Goal: Transaction & Acquisition: Purchase product/service

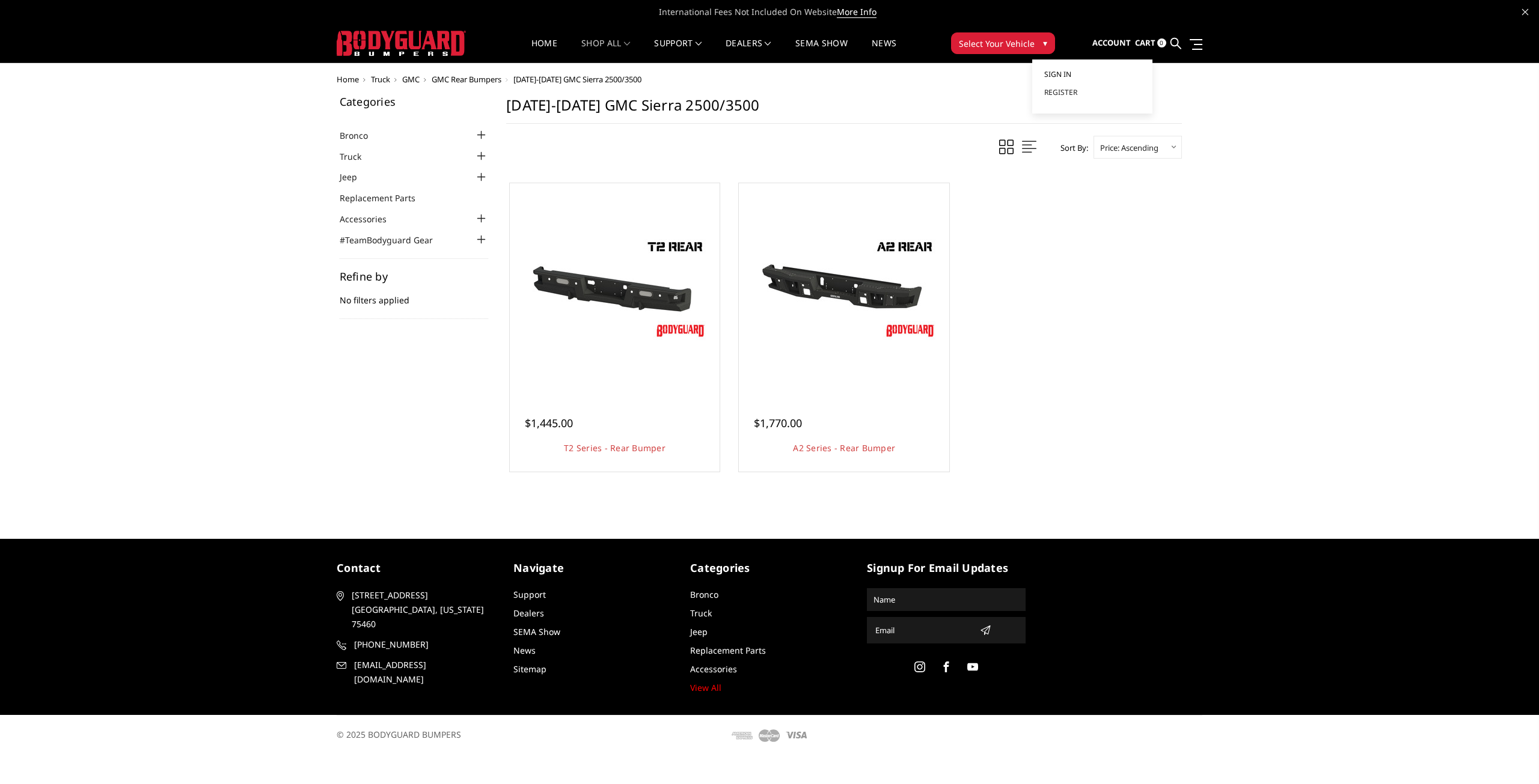
click at [1063, 72] on span "Sign in" at bounding box center [1057, 74] width 27 height 10
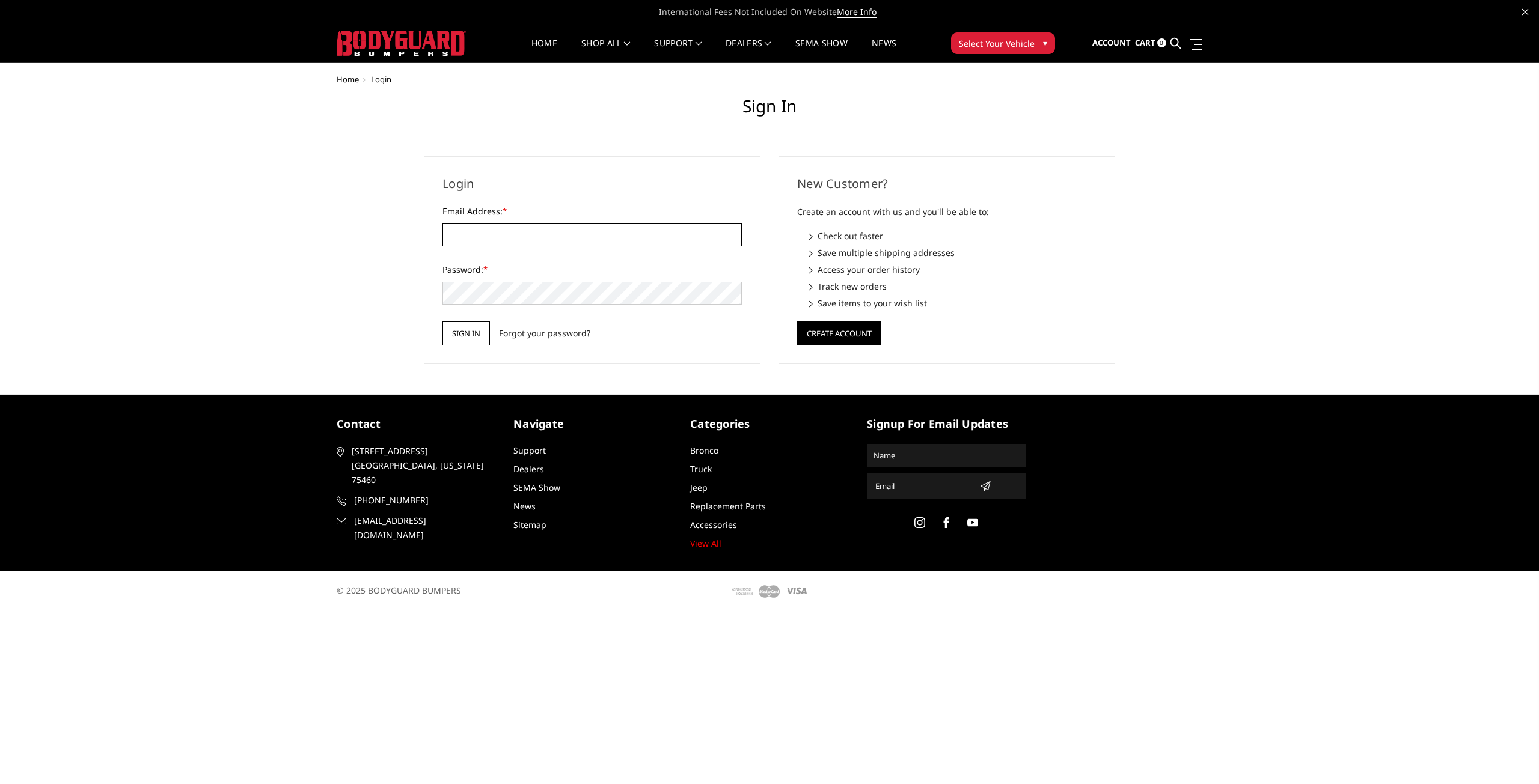
type input "ethan@ObsessedFab.com"
click at [471, 336] on input "Sign in" at bounding box center [466, 333] width 47 height 24
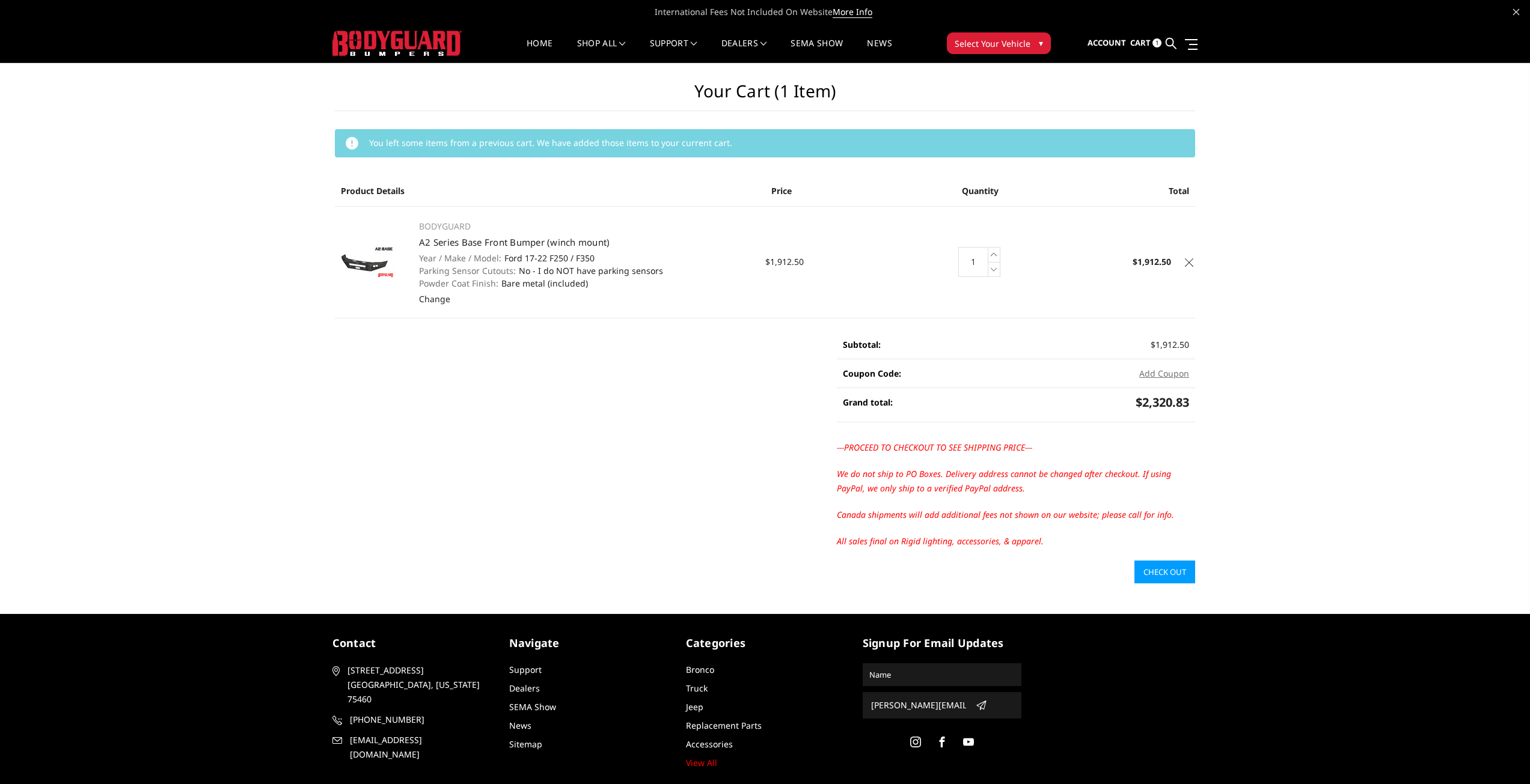
click at [1189, 262] on icon at bounding box center [1189, 262] width 8 height 8
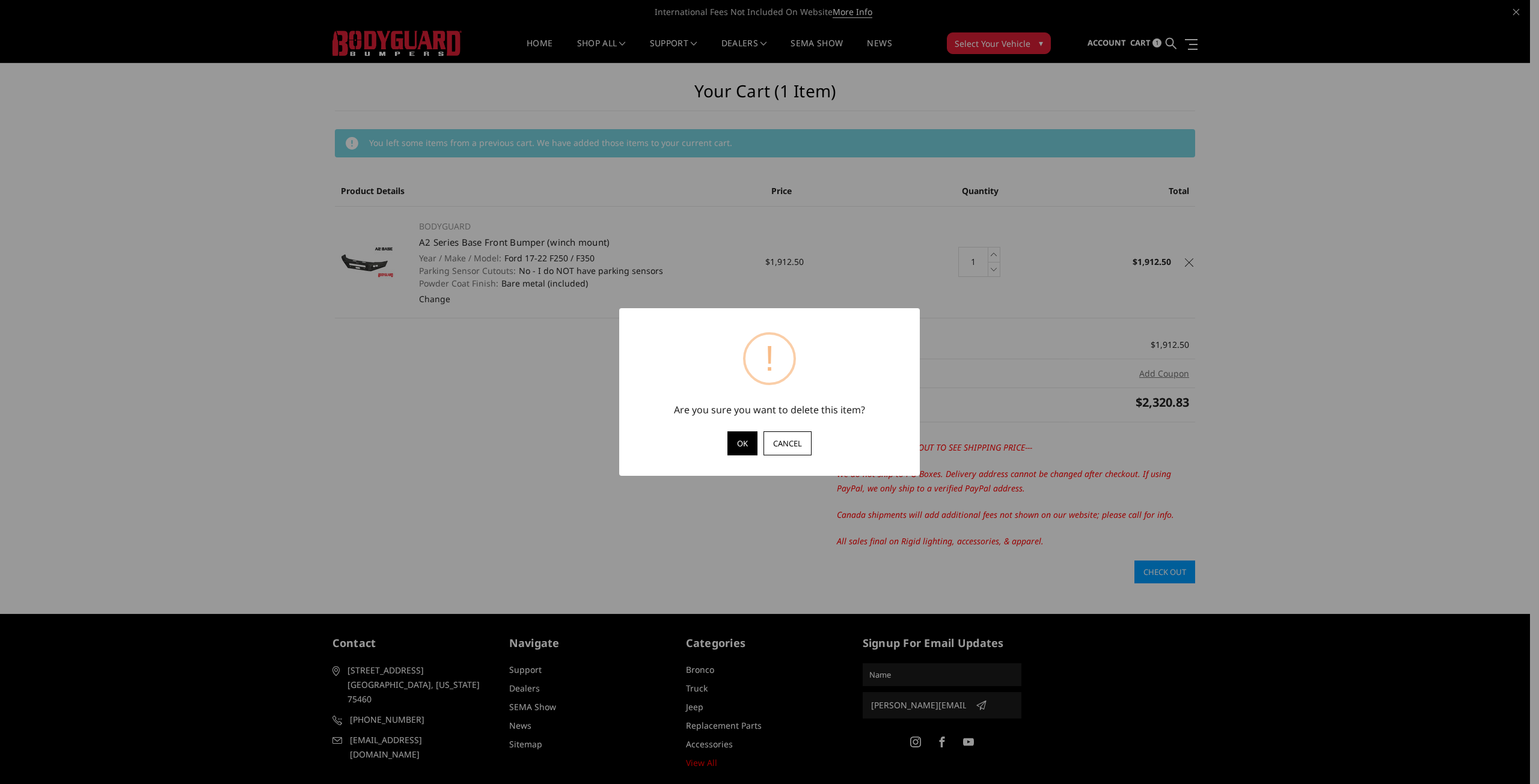
click at [737, 443] on button "OK" at bounding box center [742, 443] width 30 height 24
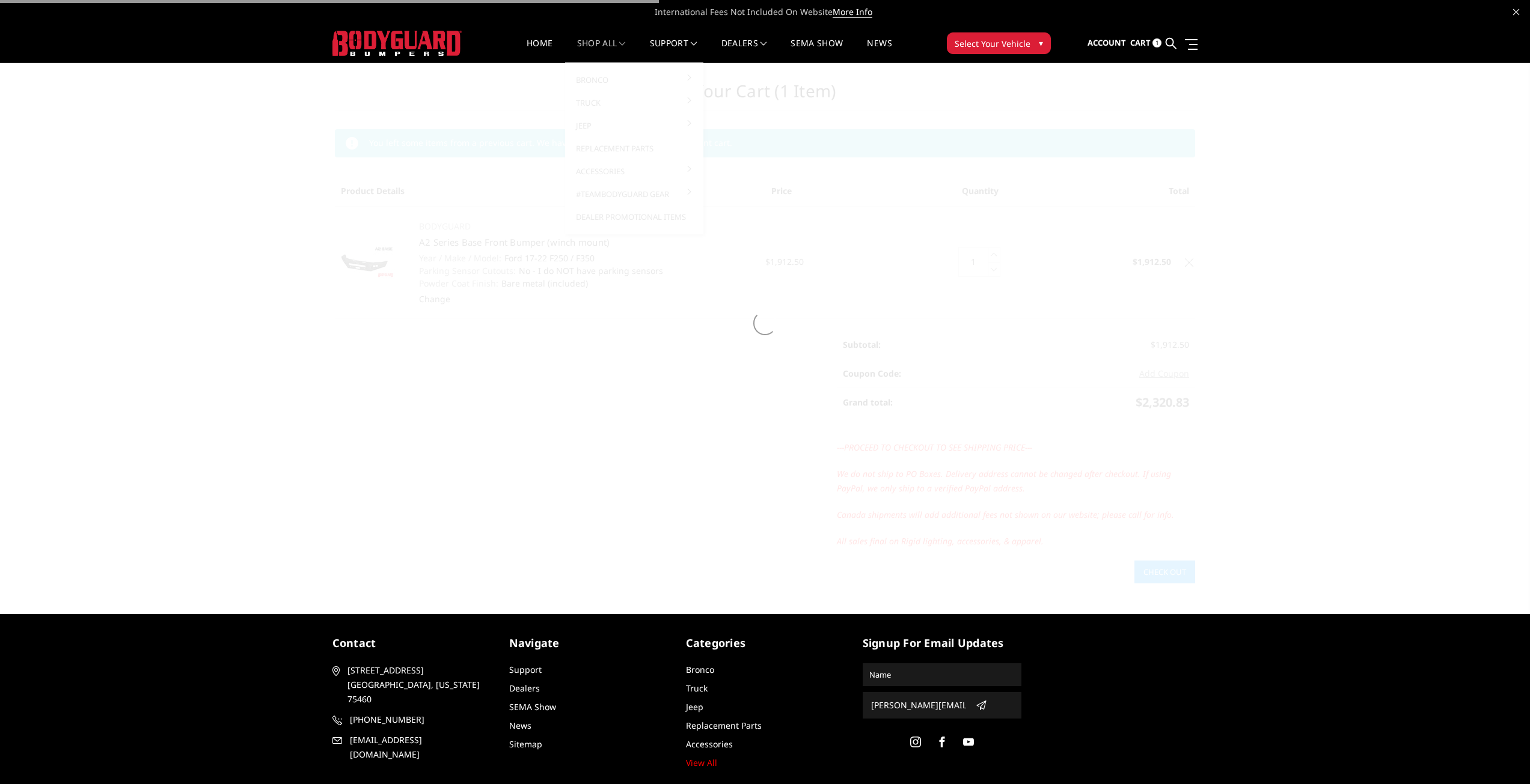
click at [612, 49] on link "shop all" at bounding box center [601, 50] width 49 height 23
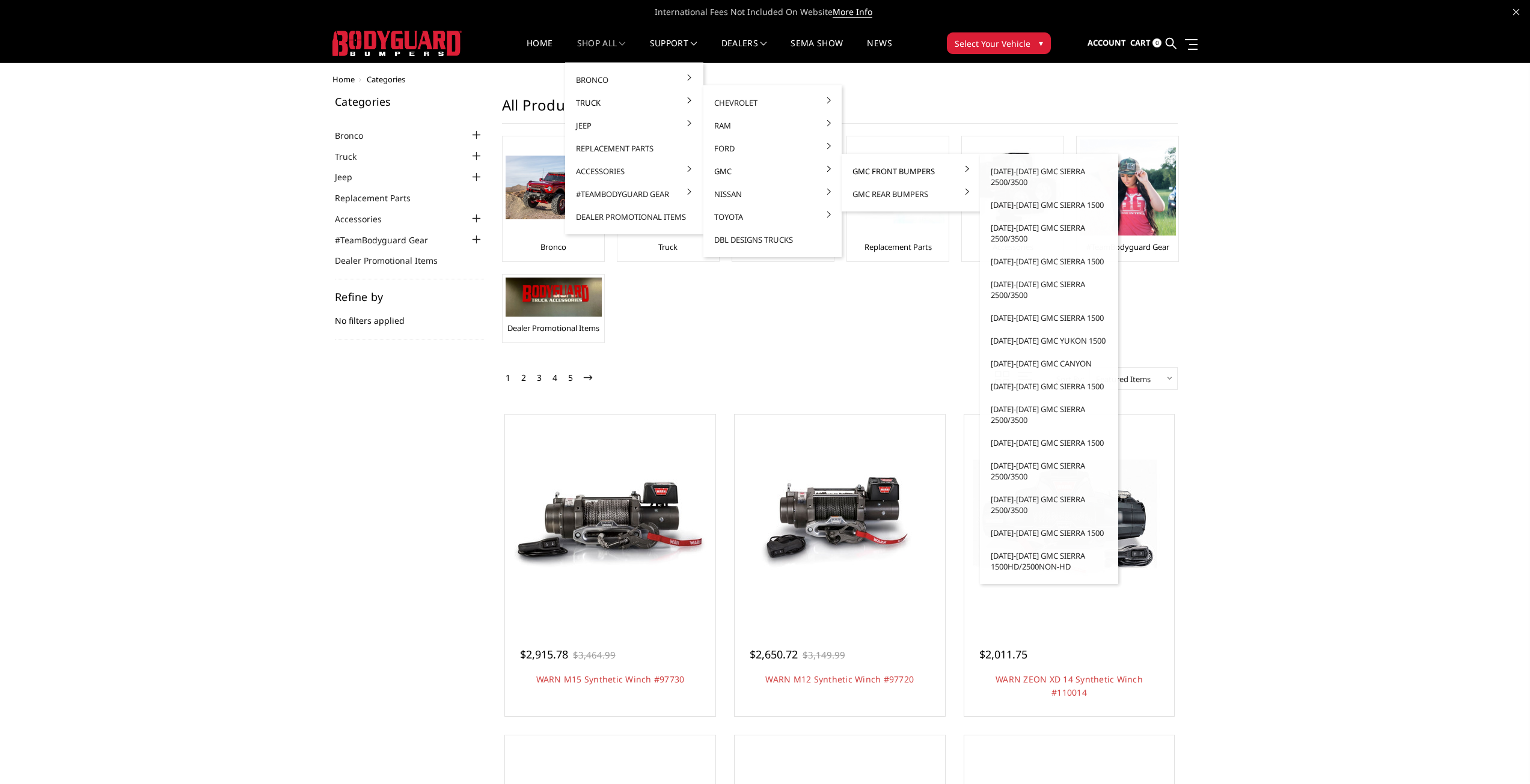
click at [872, 173] on link "GMC Front Bumpers" at bounding box center [911, 171] width 129 height 23
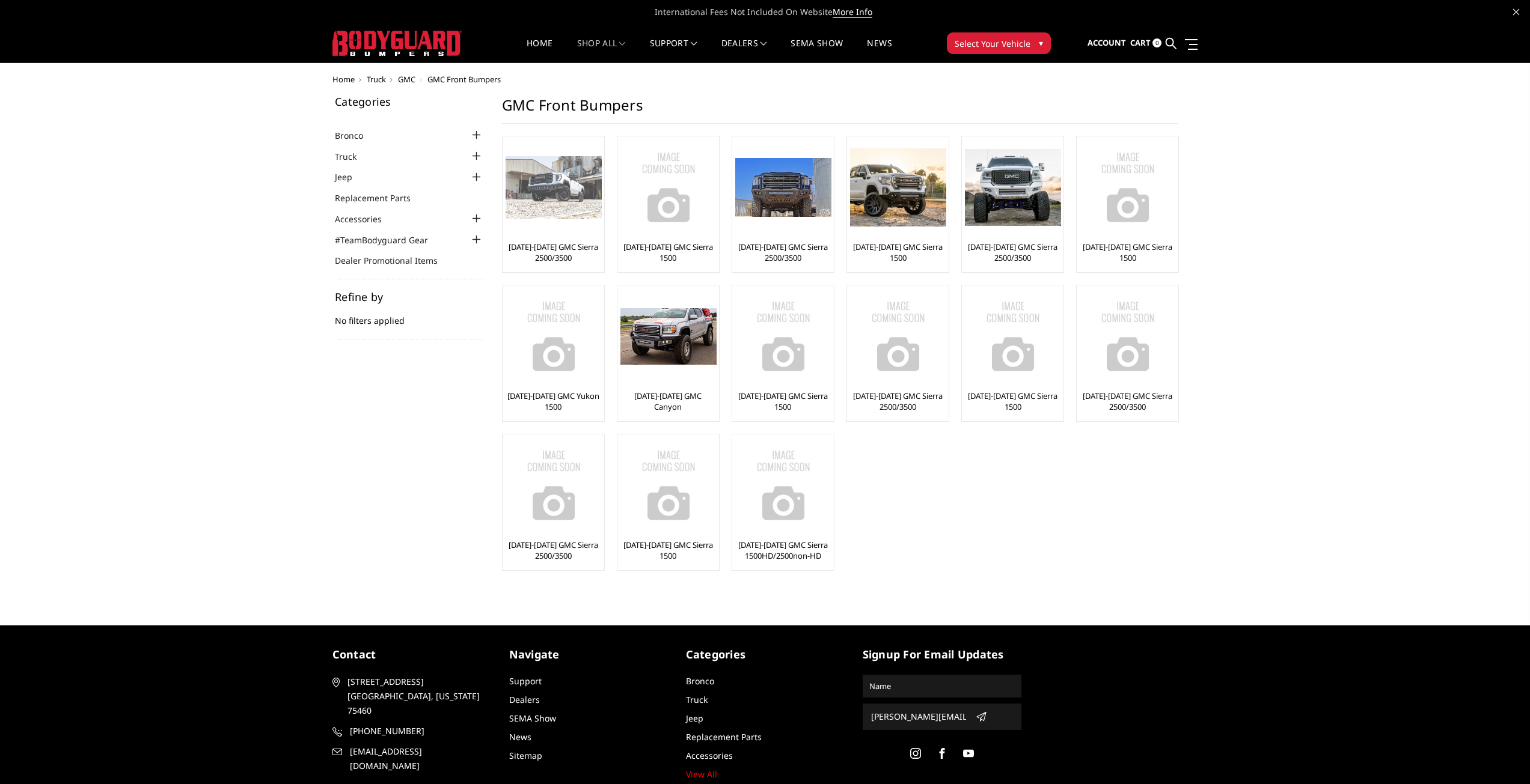
click at [524, 236] on div "[DATE]-[DATE] GMC Sierra 2500/3500" at bounding box center [553, 204] width 96 height 130
click at [555, 250] on link "[DATE]-[DATE] GMC Sierra 2500/3500" at bounding box center [553, 252] width 96 height 21
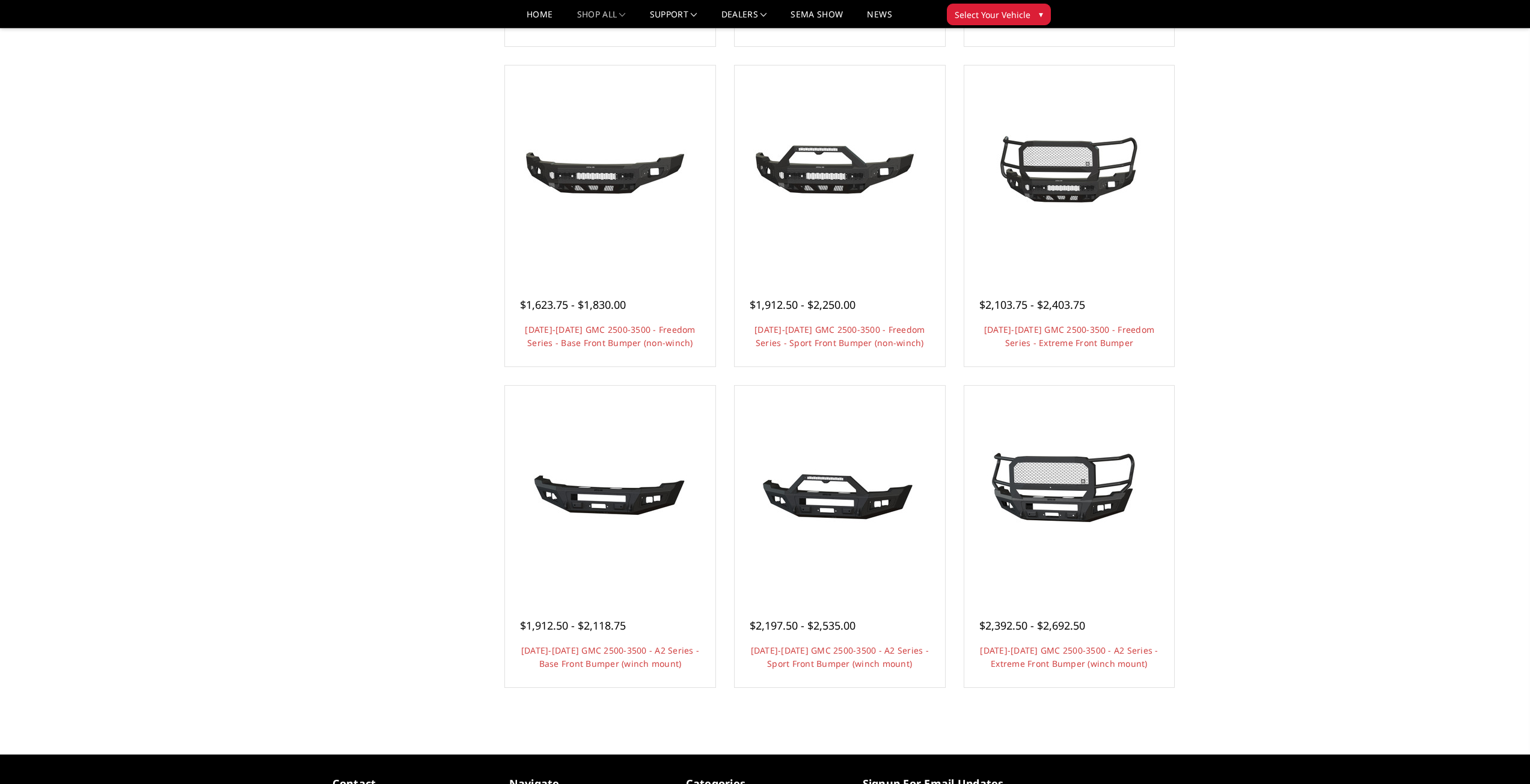
scroll to position [441, 0]
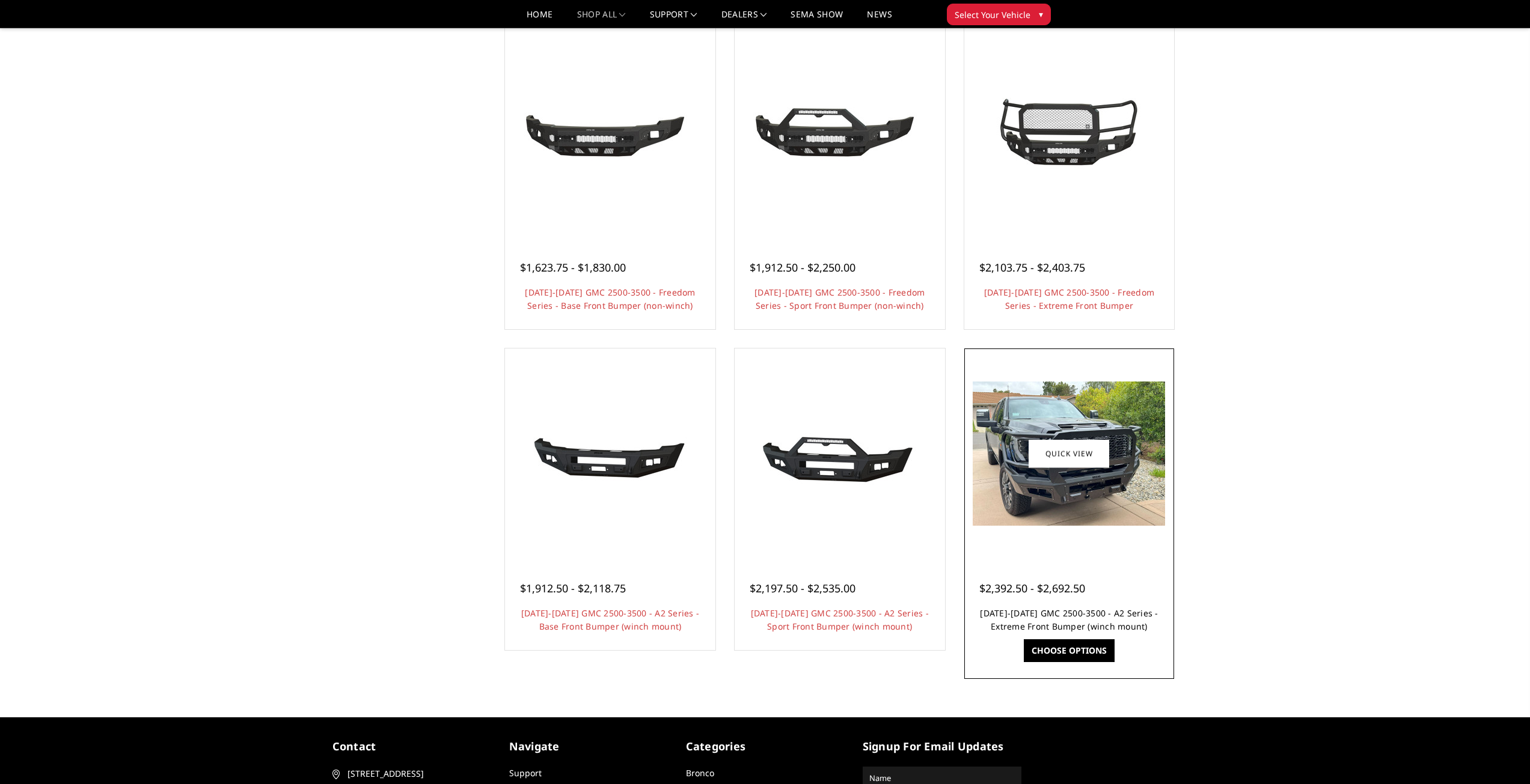
click at [1078, 615] on link "[DATE]-[DATE] GMC 2500-3500 - A2 Series - Extreme Front Bumper (winch mount)" at bounding box center [1069, 620] width 178 height 25
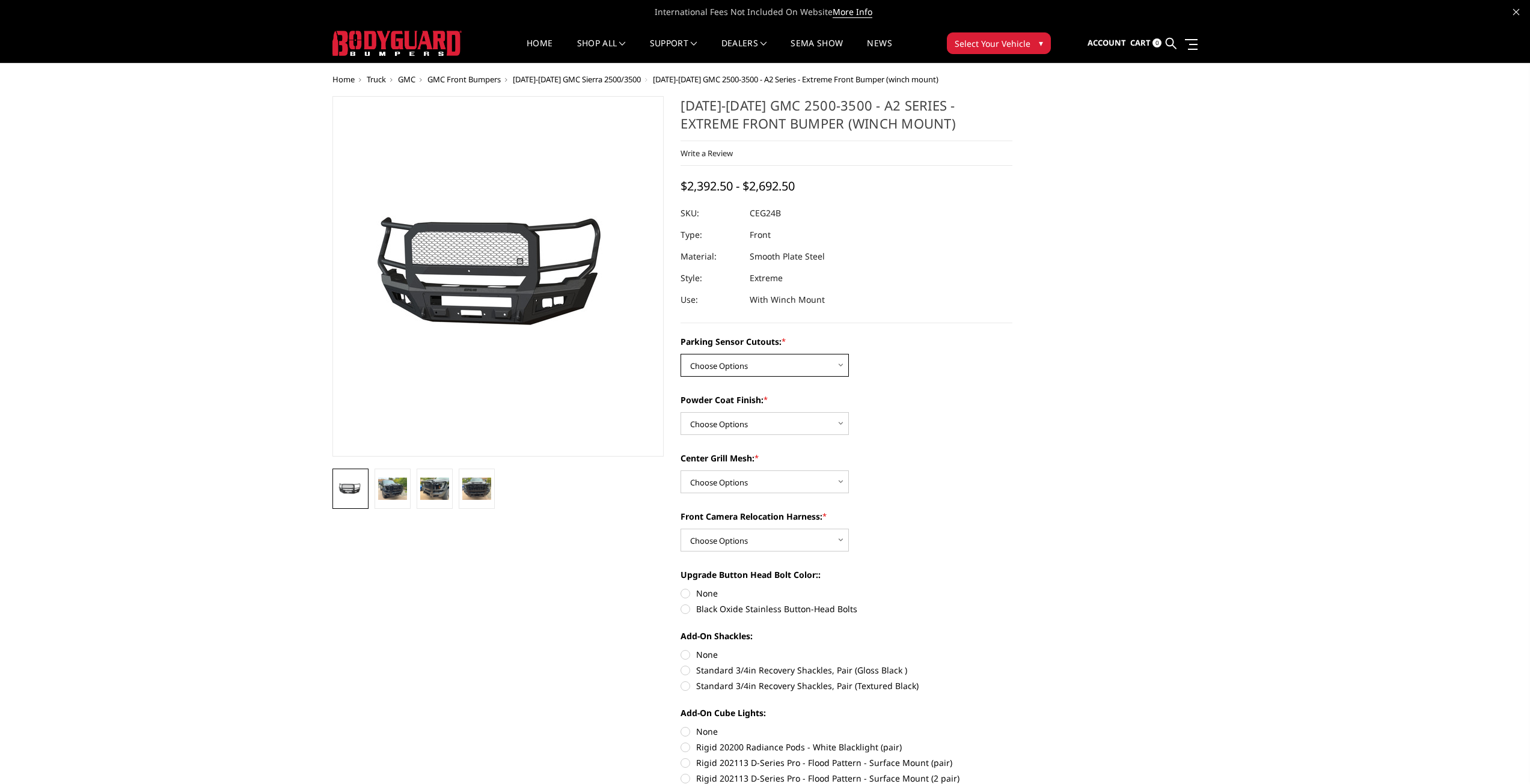
click at [806, 365] on select "Choose Options No - Without Parking Sensor Cutouts Yes - With Parking Sensor Cu…" at bounding box center [764, 365] width 168 height 23
select select "2143"
click at [680, 354] on select "Choose Options No - Without Parking Sensor Cutouts Yes - With Parking Sensor Cu…" at bounding box center [764, 365] width 168 height 23
click at [781, 426] on select "Choose Options Bare Metal Textured Black Powder Coat" at bounding box center [764, 423] width 168 height 23
select select "2144"
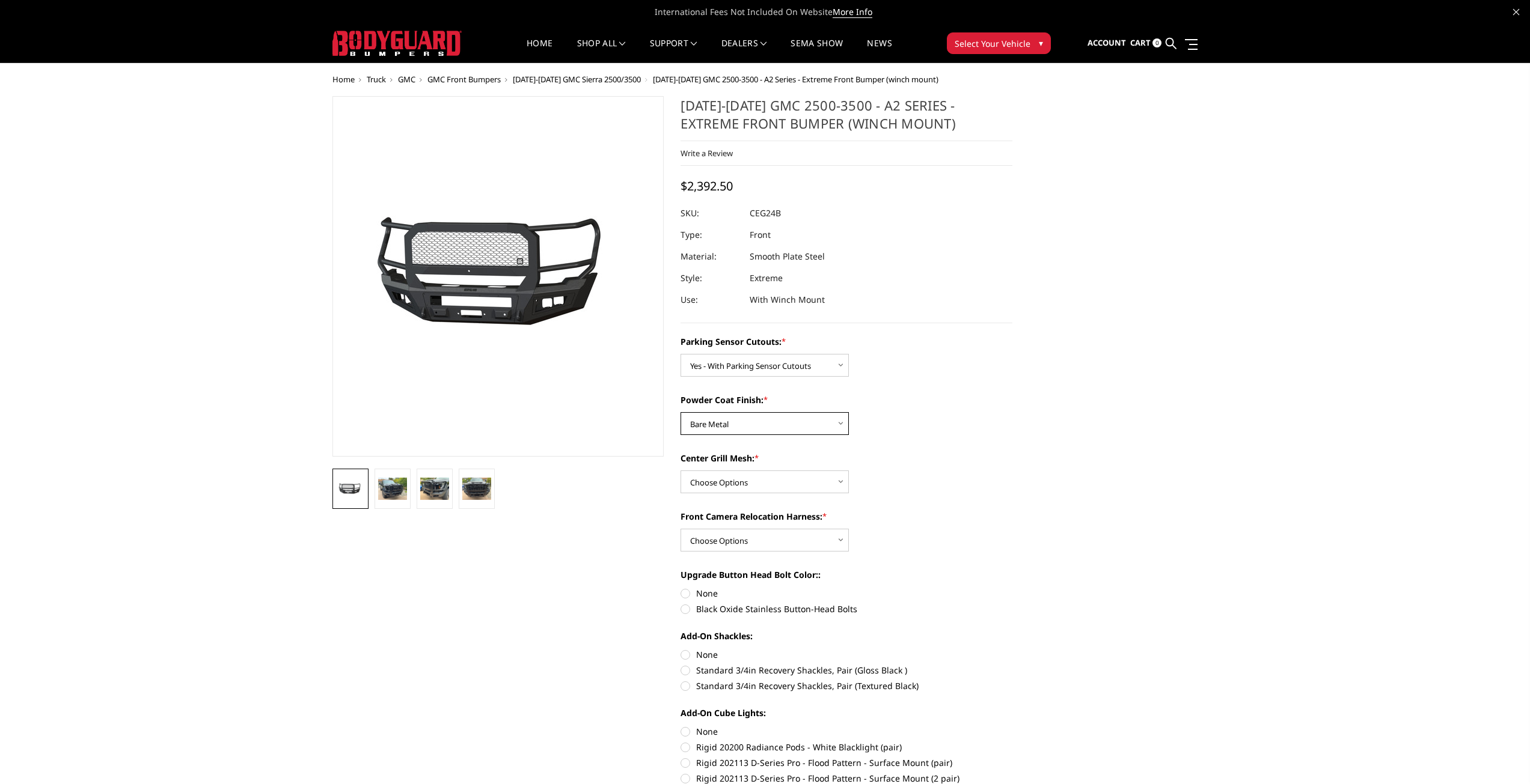
click at [680, 412] on select "Choose Options Bare Metal Textured Black Powder Coat" at bounding box center [764, 423] width 168 height 23
click at [760, 482] on select "Choose Options WITH Center Grill Mesh WITHOUT Center Grill Mesh" at bounding box center [764, 481] width 168 height 23
select select "2146"
click at [680, 470] on select "Choose Options WITH Center Grill Mesh WITHOUT Center Grill Mesh" at bounding box center [764, 481] width 168 height 23
click at [756, 543] on select "Choose Options WITH Front Camera Relocation Harness WITHOUT Front Camera Reloca…" at bounding box center [764, 539] width 168 height 23
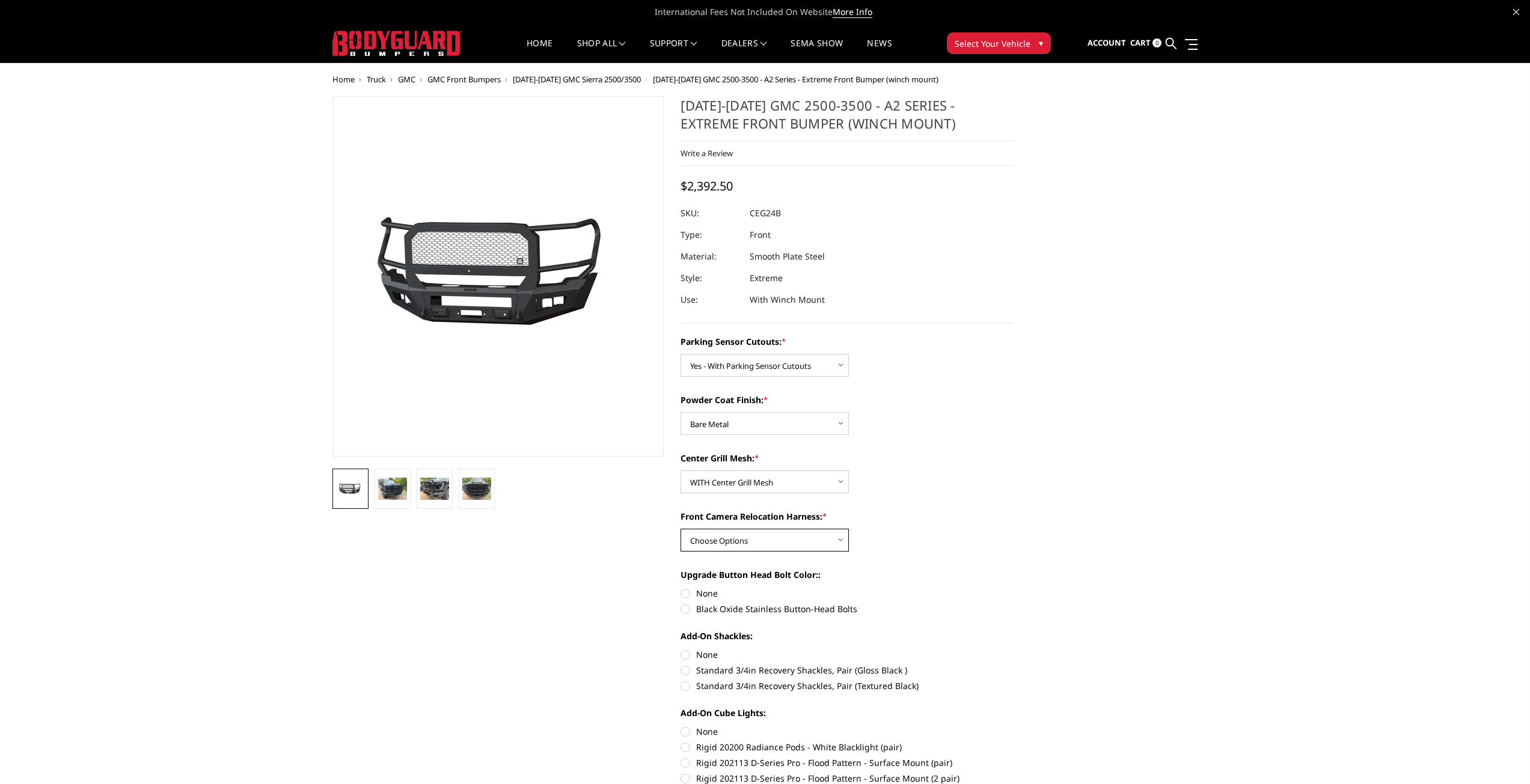
select select "2148"
click at [680, 528] on select "Choose Options WITH Front Camera Relocation Harness WITHOUT Front Camera Reloca…" at bounding box center [764, 539] width 168 height 23
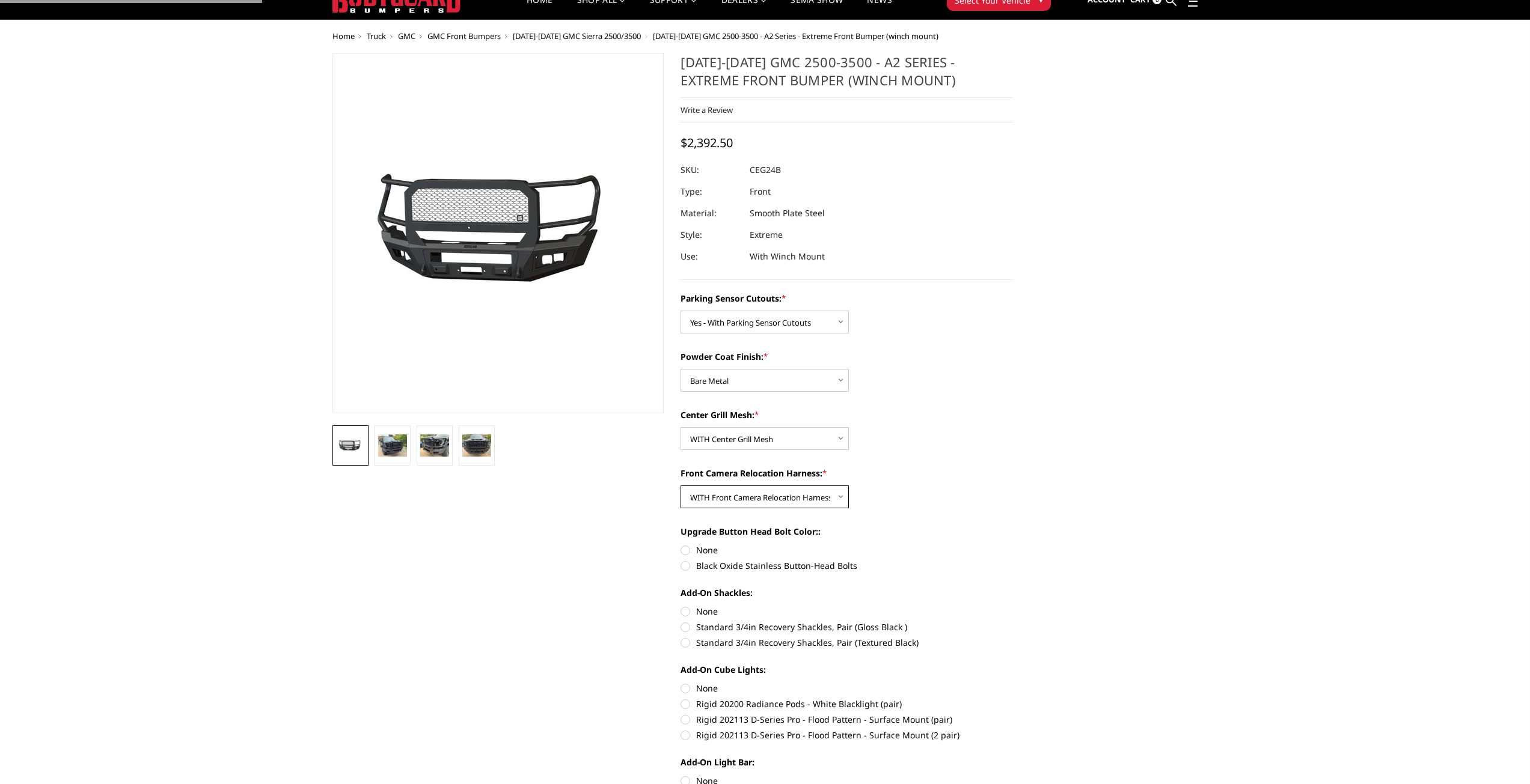
scroll to position [80, 0]
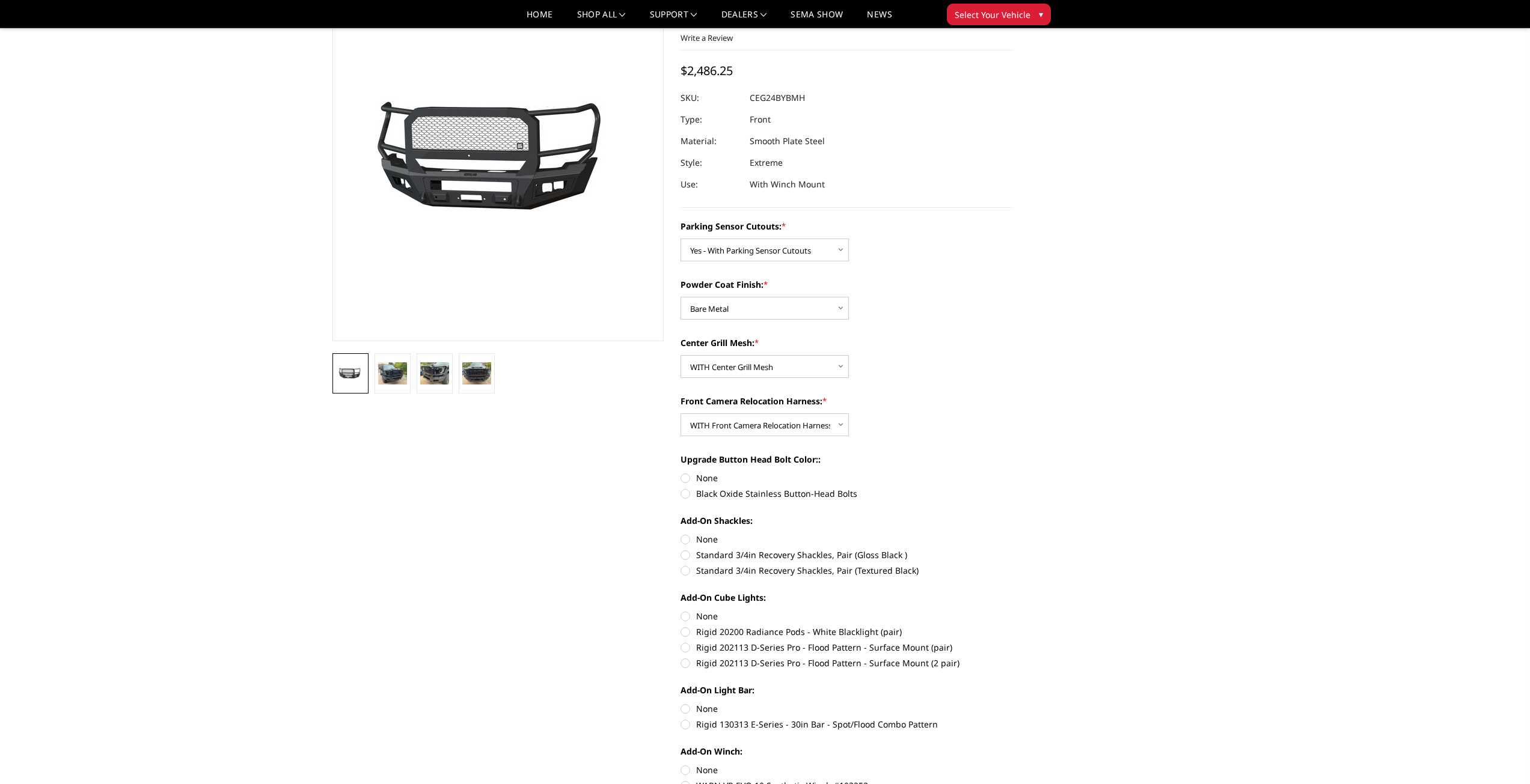
click at [687, 477] on label "None" at bounding box center [846, 478] width 332 height 13
click at [681, 472] on input "None" at bounding box center [680, 472] width 1 height 1
radio input "true"
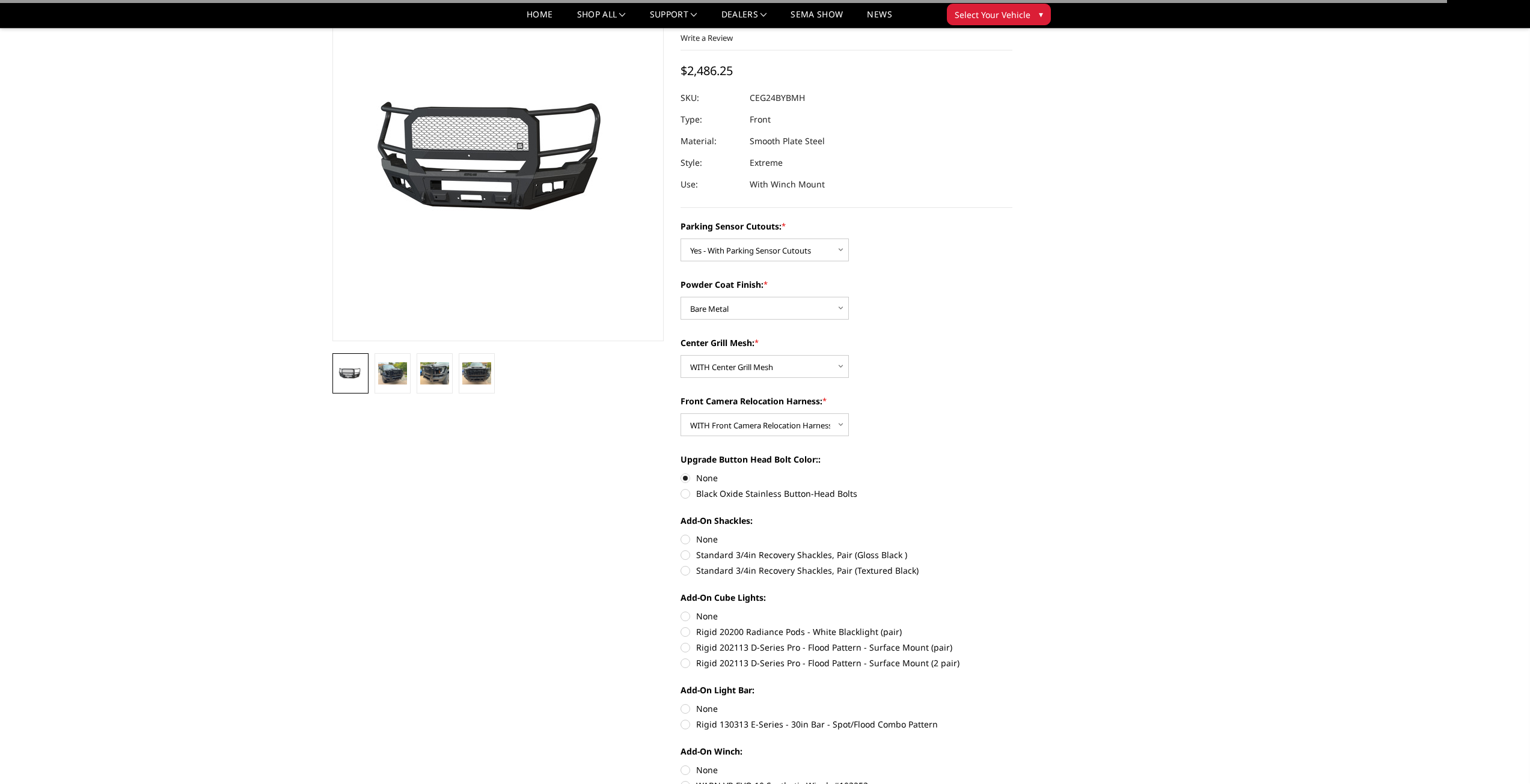
click at [685, 539] on label "None" at bounding box center [846, 539] width 332 height 13
click at [681, 534] on input "None" at bounding box center [680, 533] width 1 height 1
radio input "true"
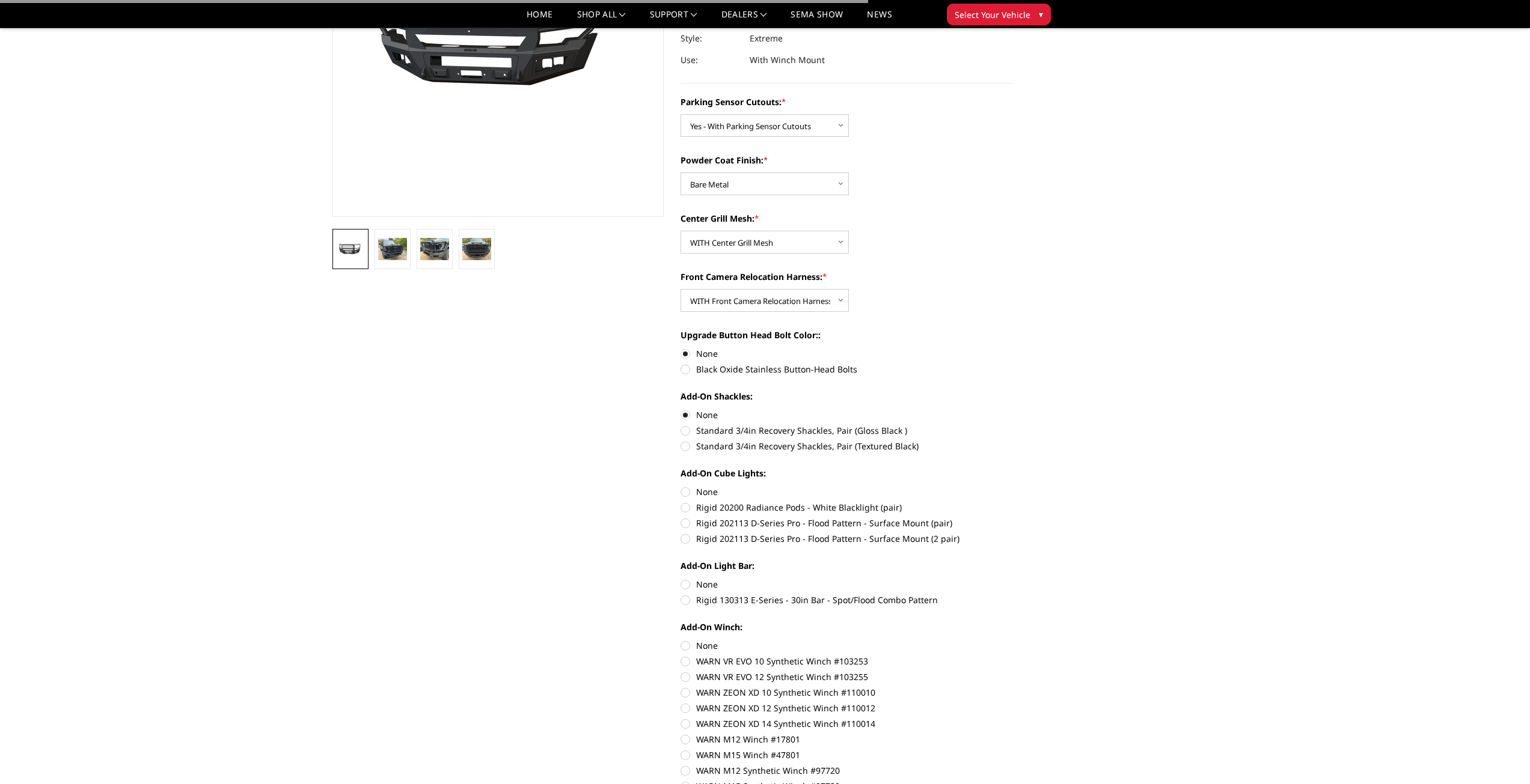
scroll to position [221, 0]
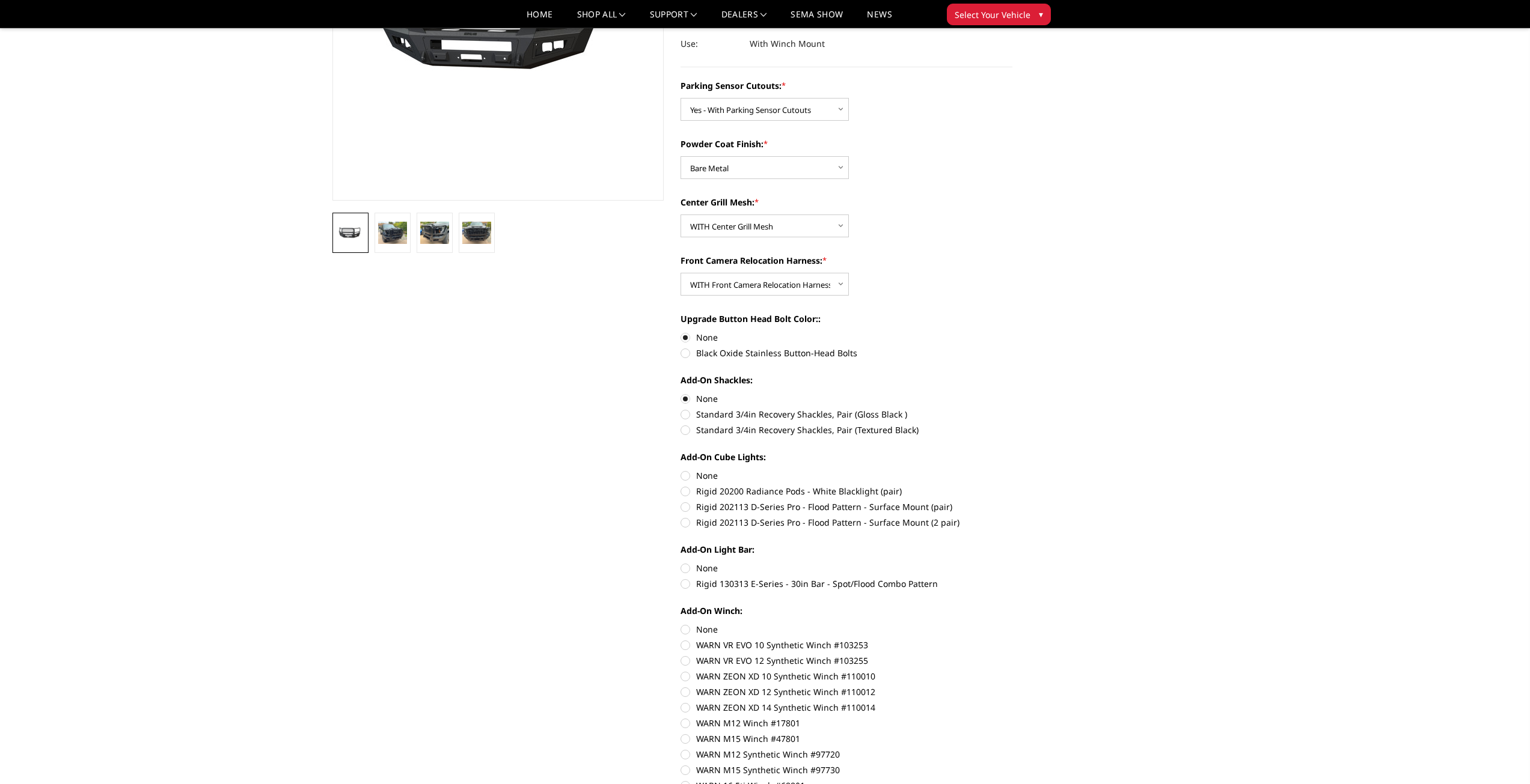
click at [685, 479] on label "None" at bounding box center [846, 475] width 332 height 13
click at [681, 470] on input "None" at bounding box center [680, 469] width 1 height 1
radio input "true"
click at [685, 570] on label "None" at bounding box center [846, 568] width 332 height 13
click at [681, 562] on input "None" at bounding box center [680, 561] width 1 height 1
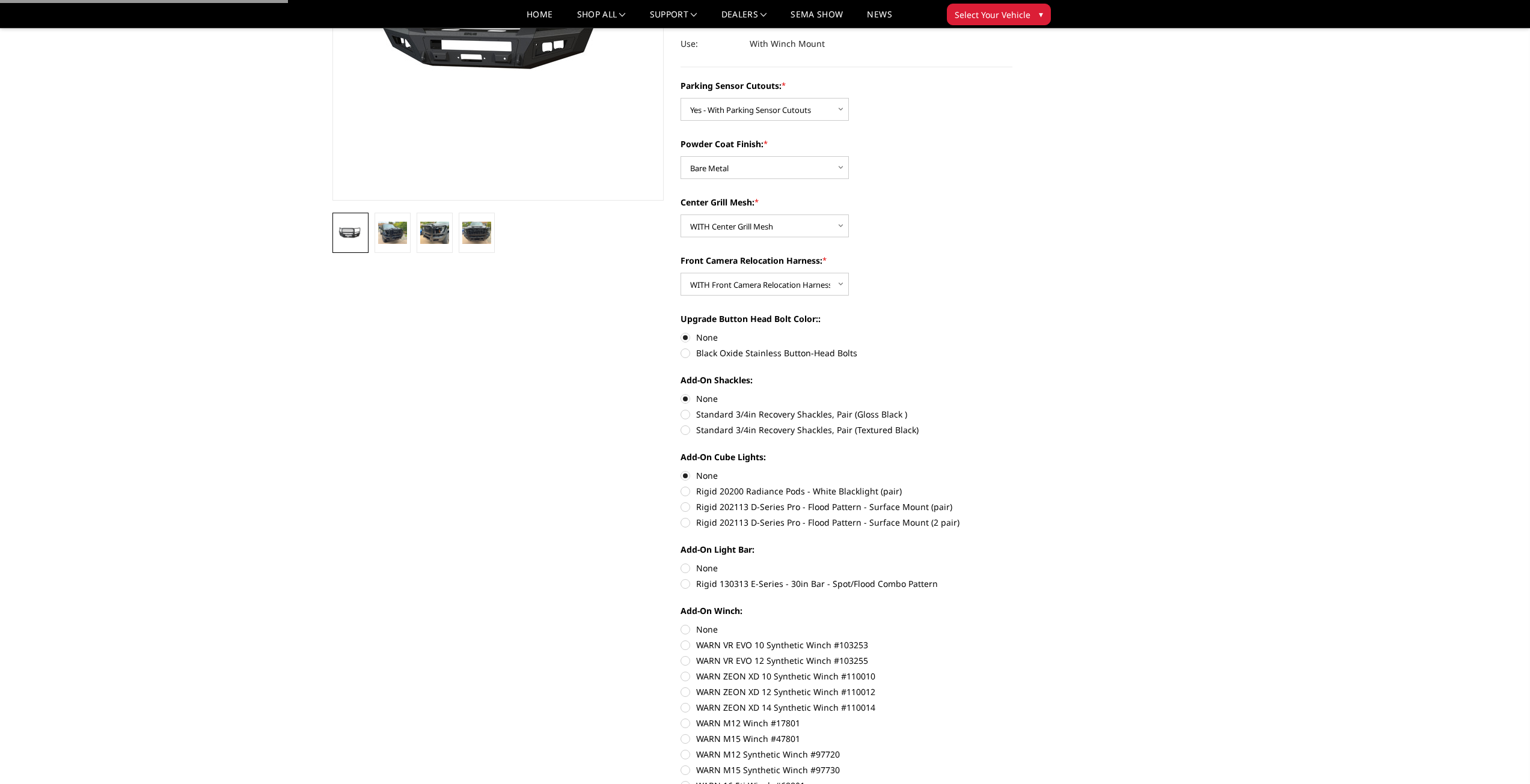
radio input "true"
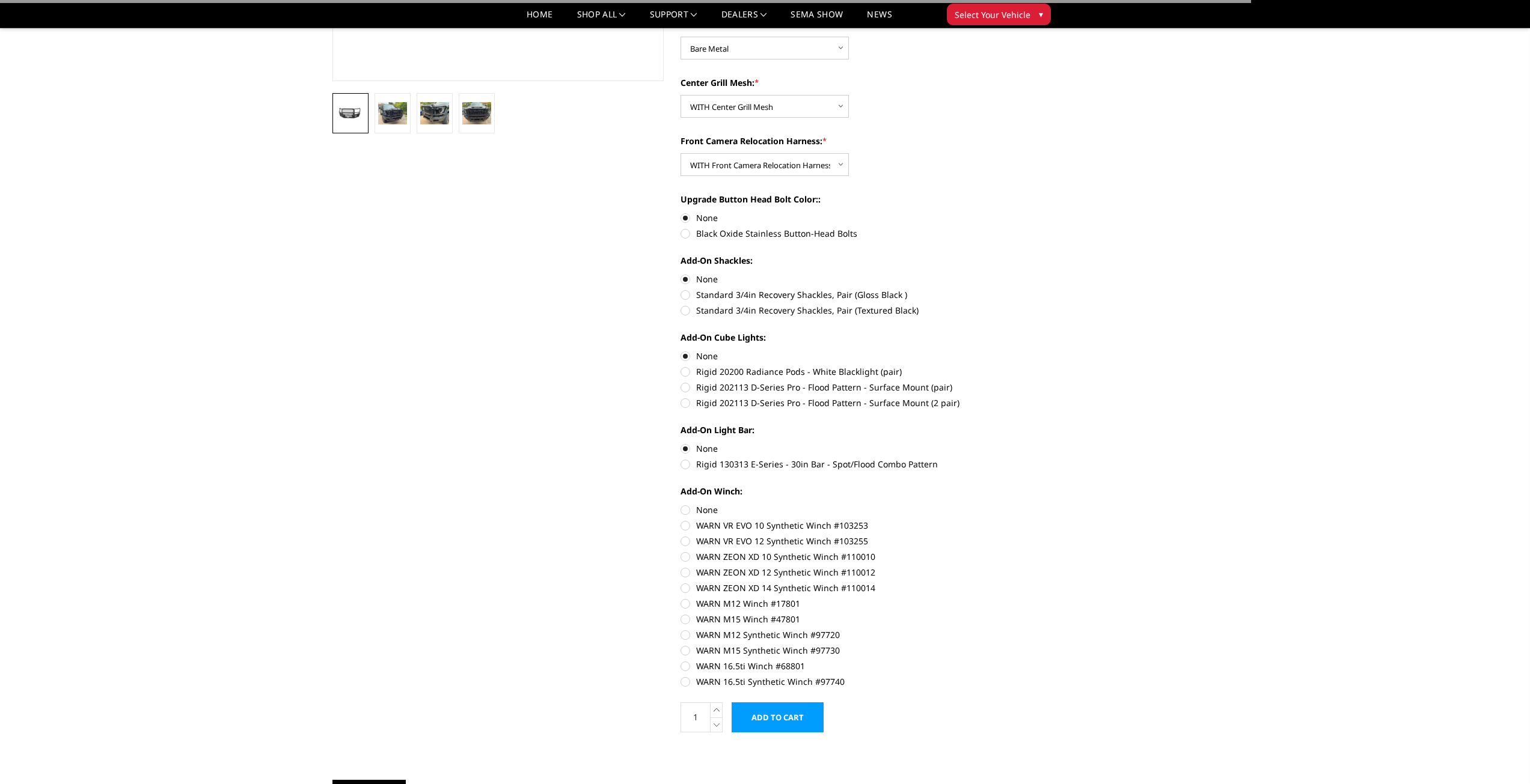
scroll to position [341, 0]
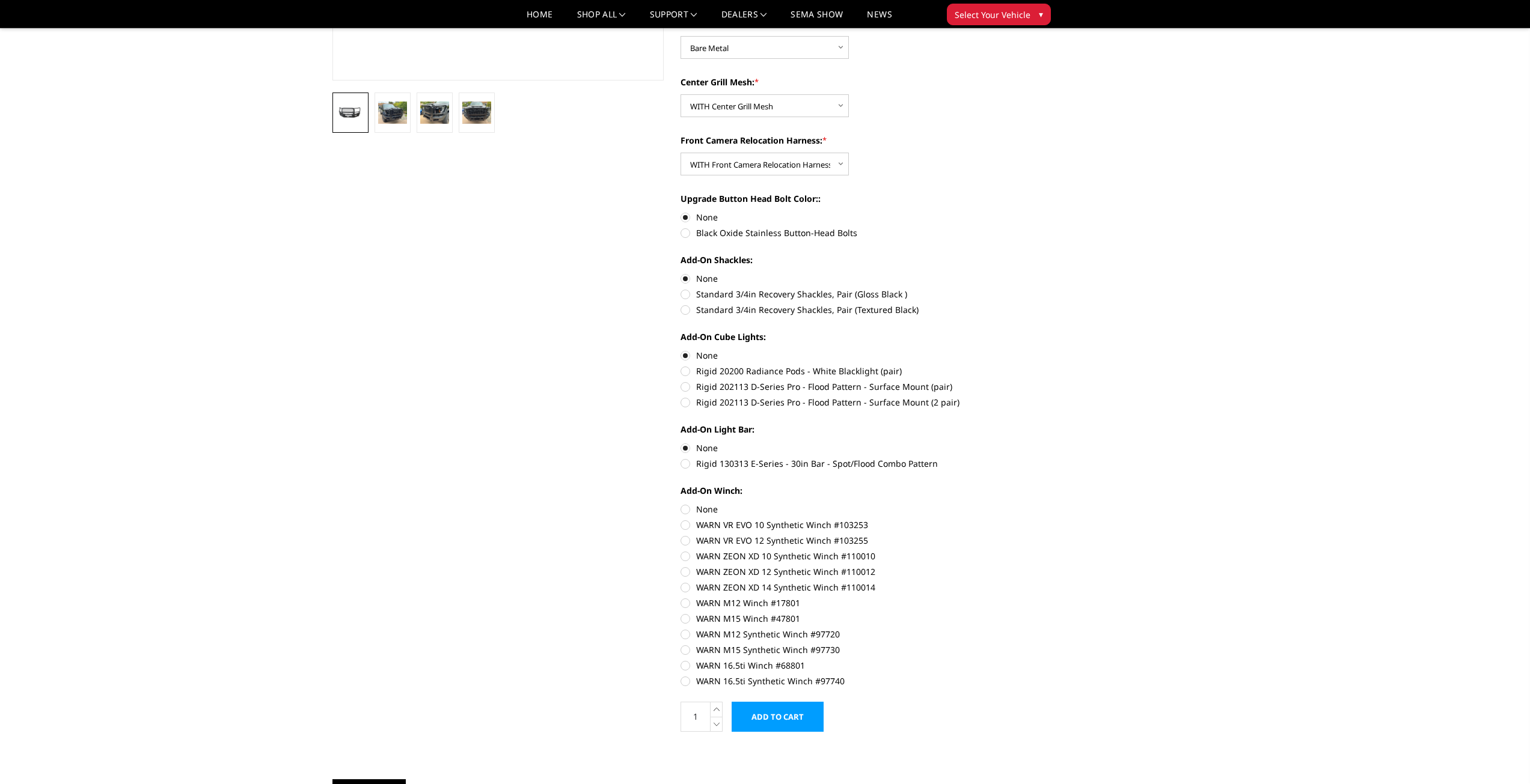
click at [685, 507] on label "None" at bounding box center [846, 509] width 332 height 13
click at [681, 503] on input "None" at bounding box center [680, 503] width 1 height 1
radio input "true"
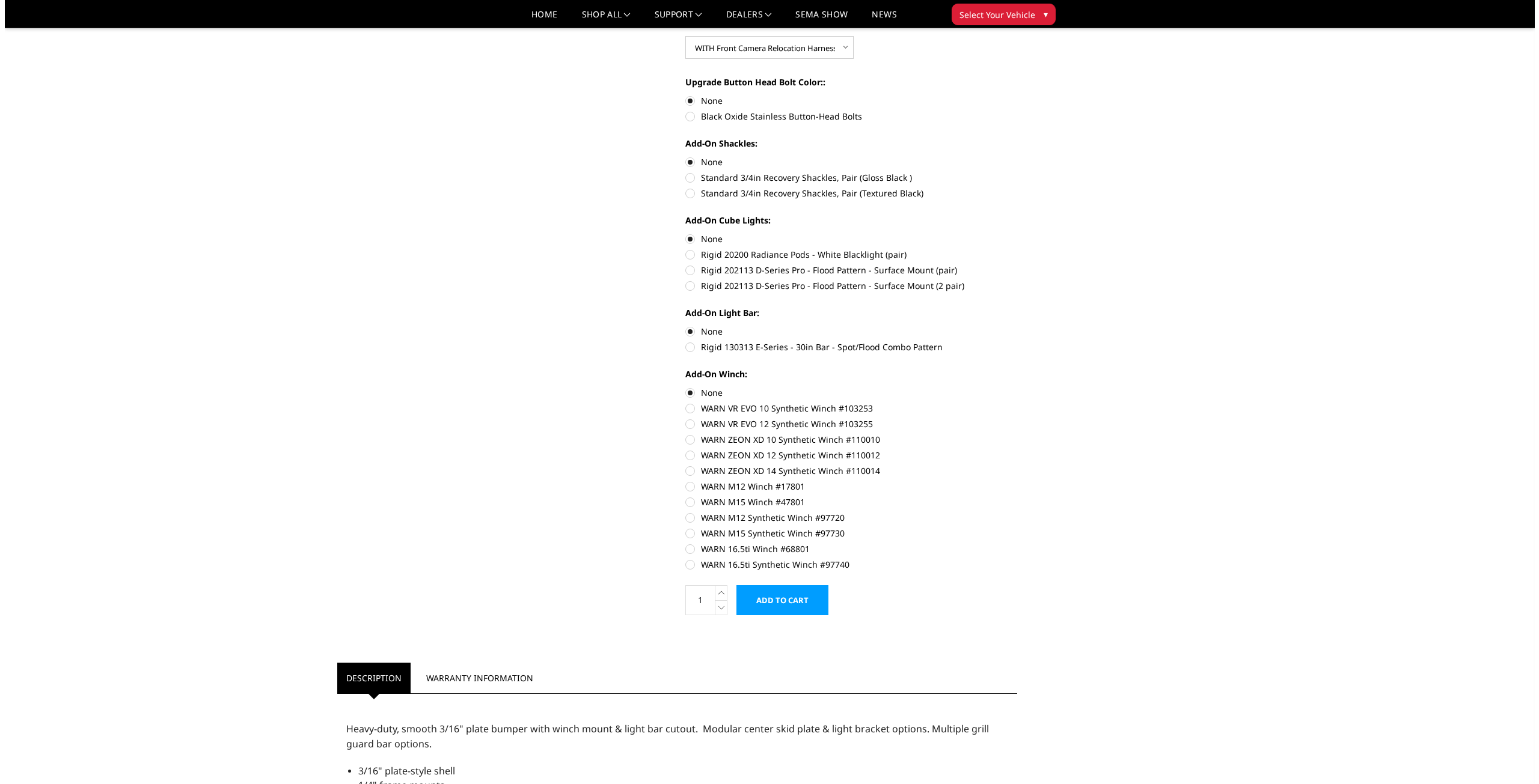
scroll to position [461, 0]
click at [784, 593] on input "Add to Cart" at bounding box center [777, 596] width 92 height 30
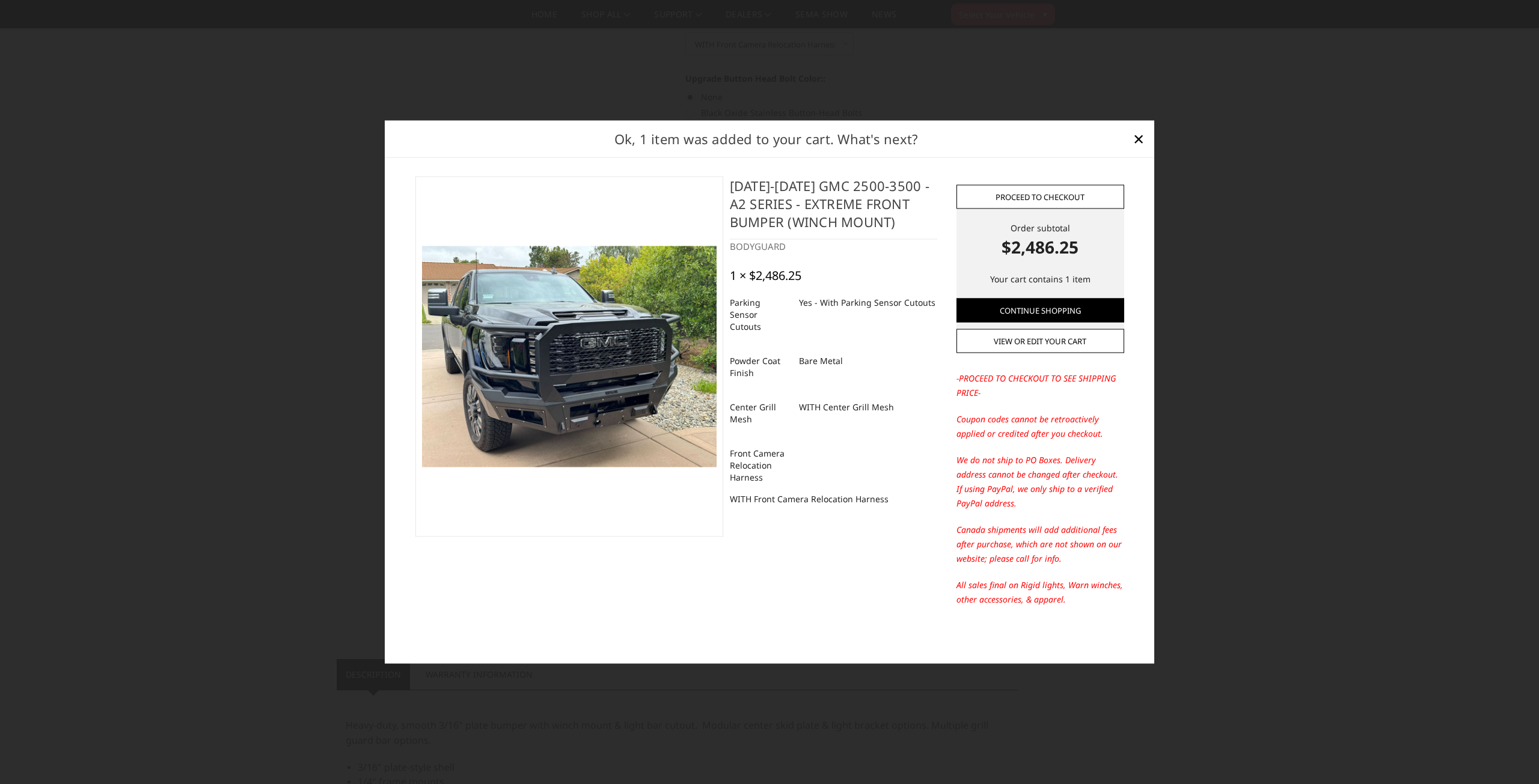
click at [1038, 199] on link "Proceed to checkout" at bounding box center [1040, 197] width 168 height 24
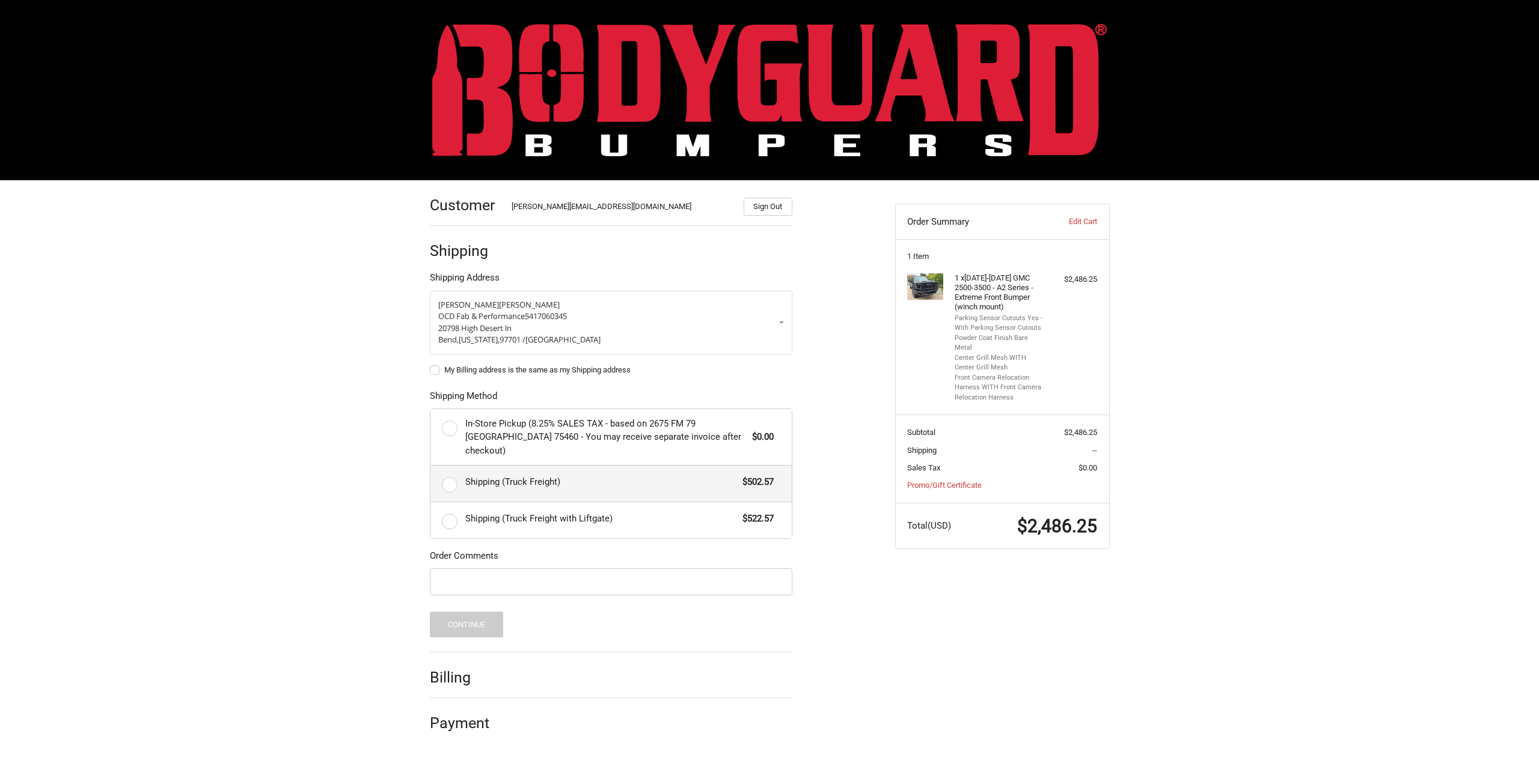
click at [445, 470] on label "Shipping (Truck Freight) $502.57" at bounding box center [611, 484] width 361 height 36
click at [431, 466] on input "Shipping (Truck Freight) $502.57" at bounding box center [430, 466] width 1 height 1
radio input "true"
drag, startPoint x: 966, startPoint y: 277, endPoint x: 1045, endPoint y: 308, distance: 84.9
click at [1045, 308] on h4 "1 x [DATE]-[DATE] GMC 2500-3500 - A2 Series - Extreme Front Bumper (winch mount)" at bounding box center [1001, 293] width 92 height 39
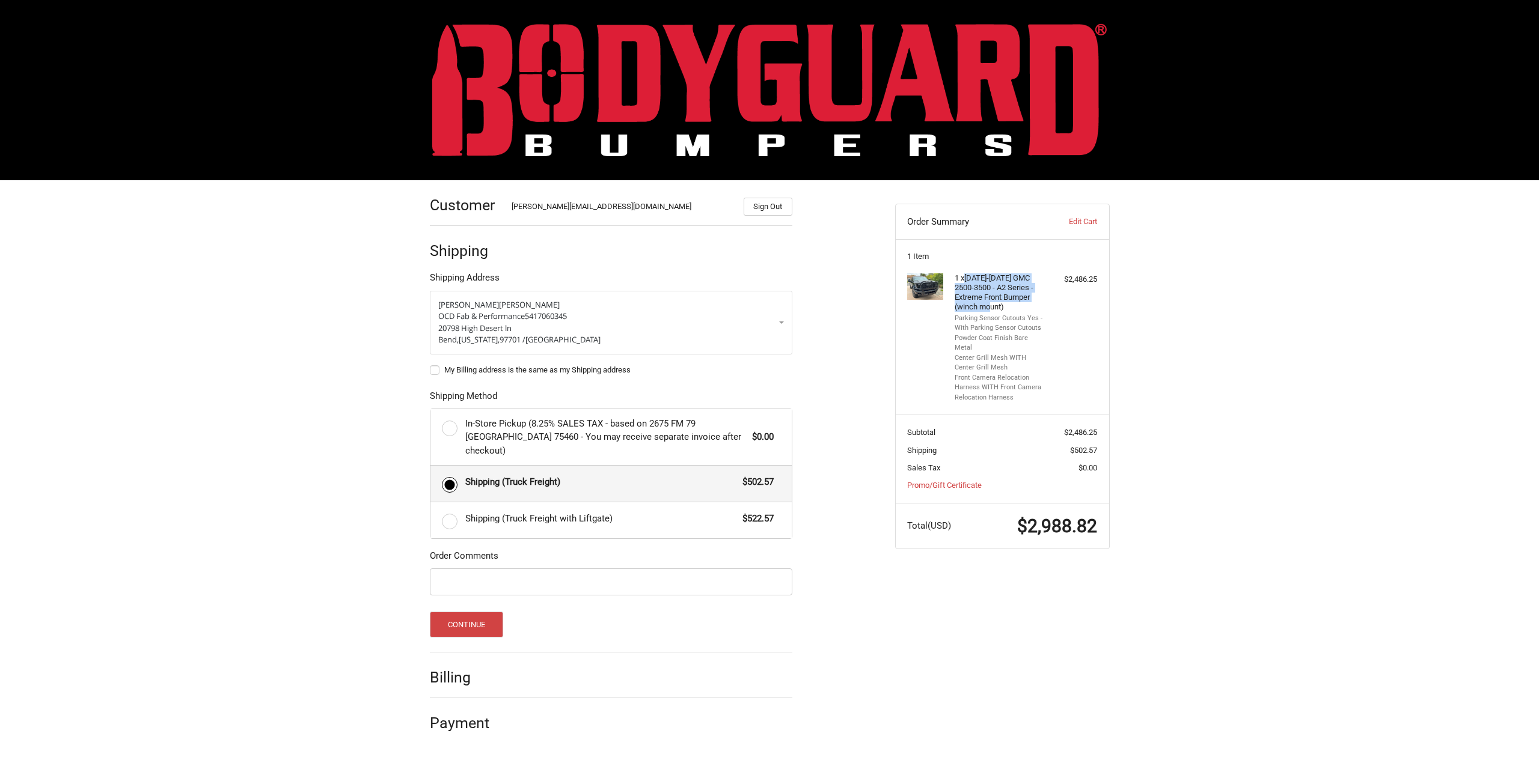
copy h4 "[DATE]-[DATE] GMC 2500-3500 - A2 Series - Extreme Front Bumper (winch mount)"
click at [924, 281] on img at bounding box center [925, 287] width 36 height 27
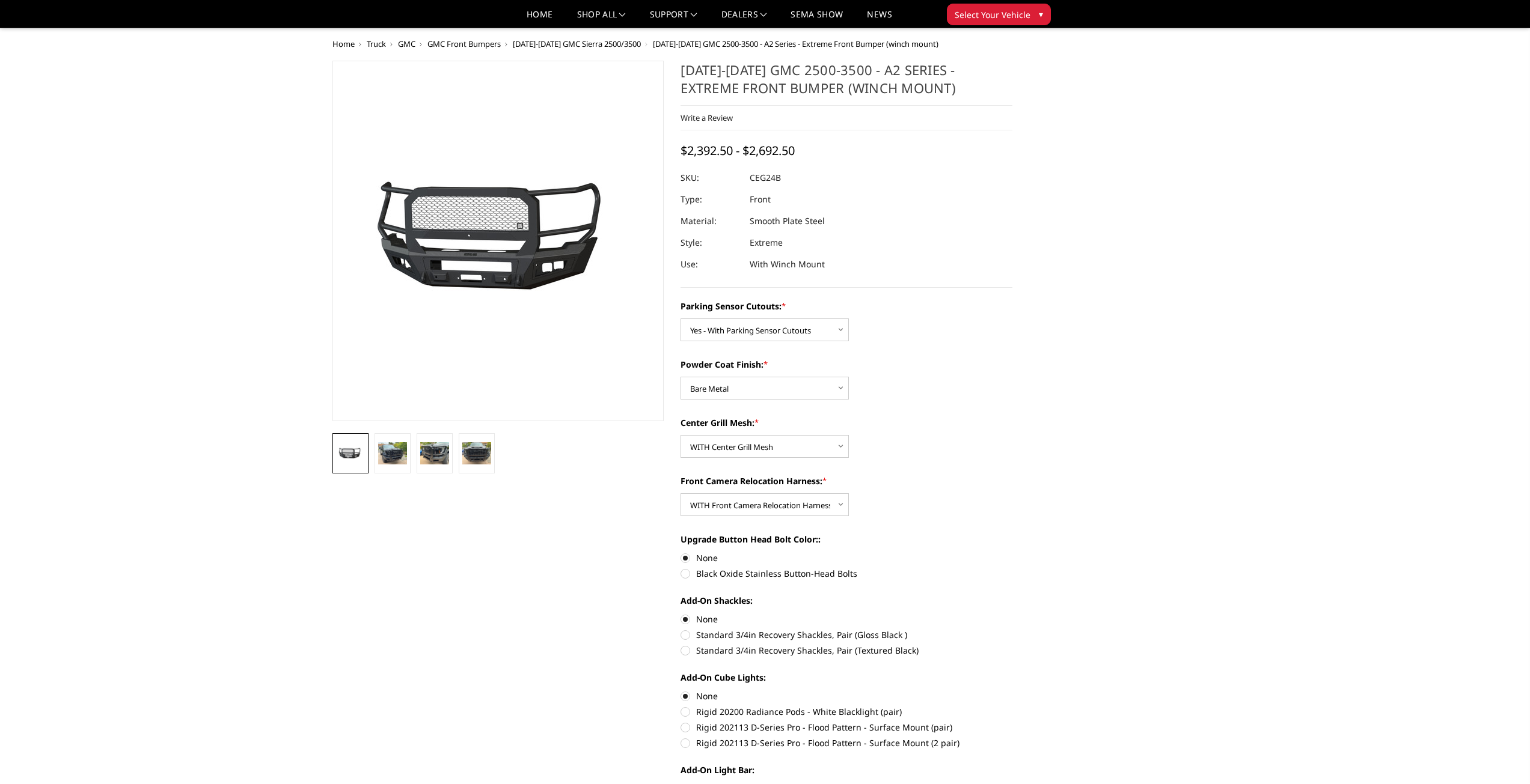
select select "2143"
select select "2144"
select select "2146"
select select "2148"
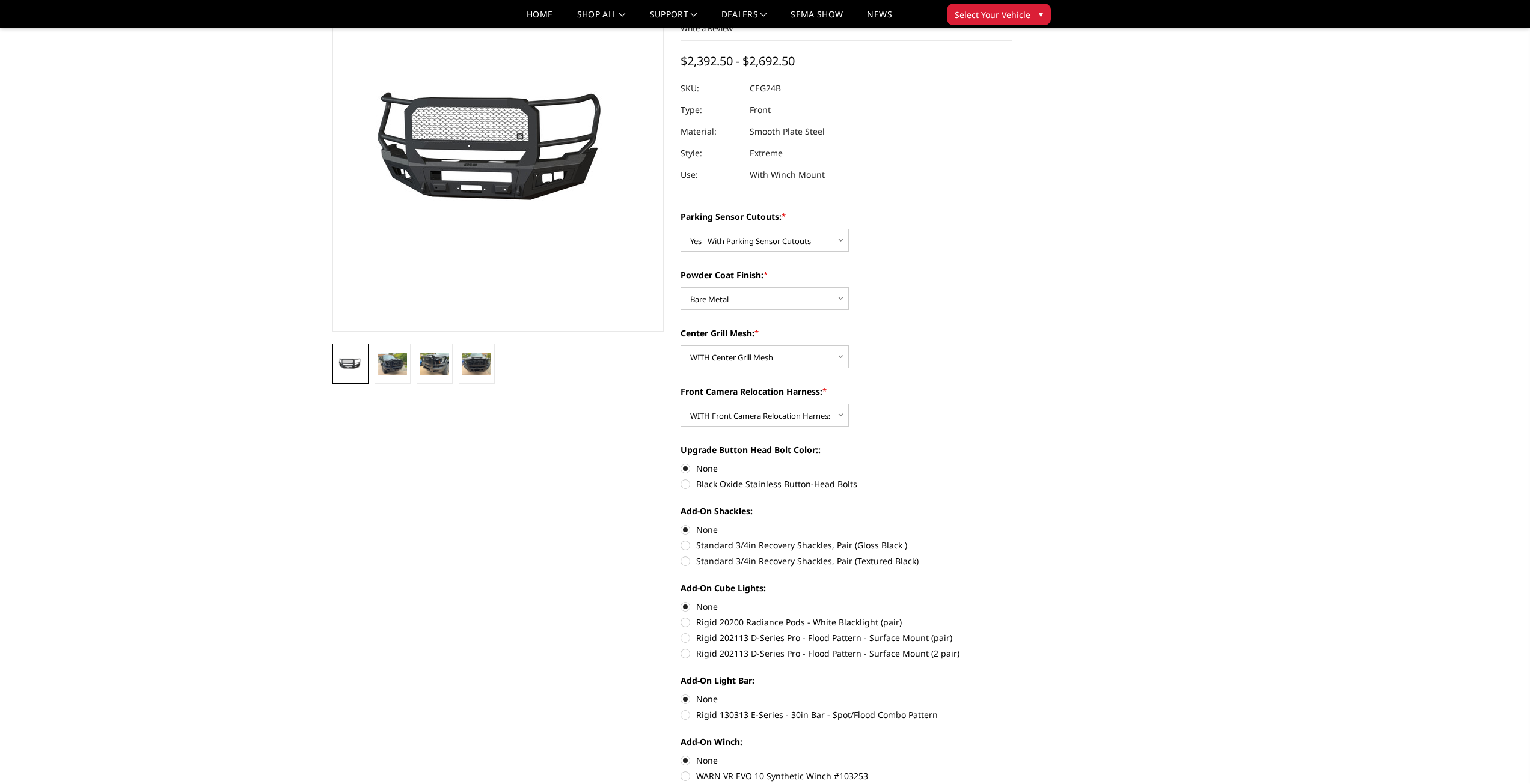
scroll to position [79, 0]
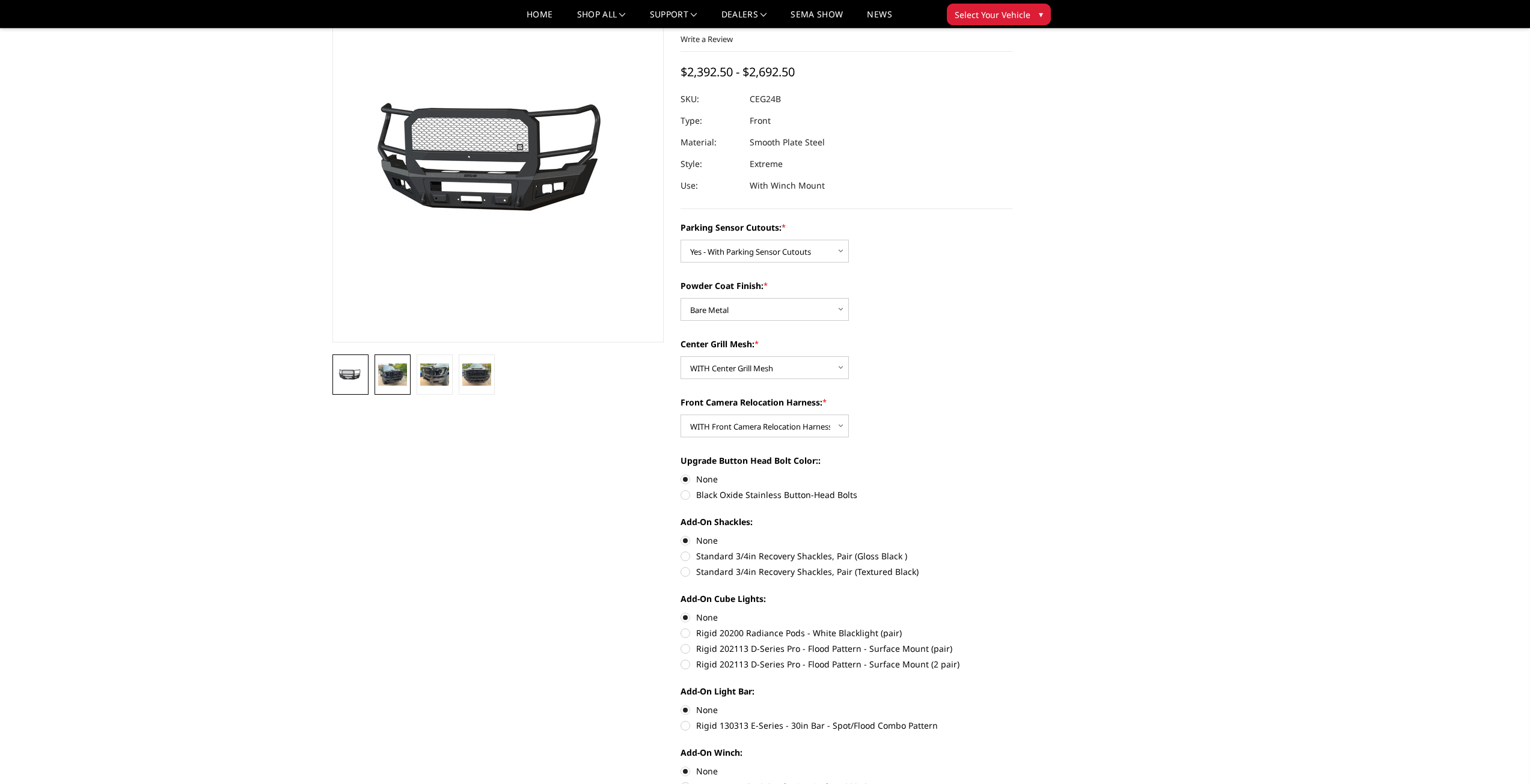
click at [398, 369] on img at bounding box center [392, 374] width 29 height 21
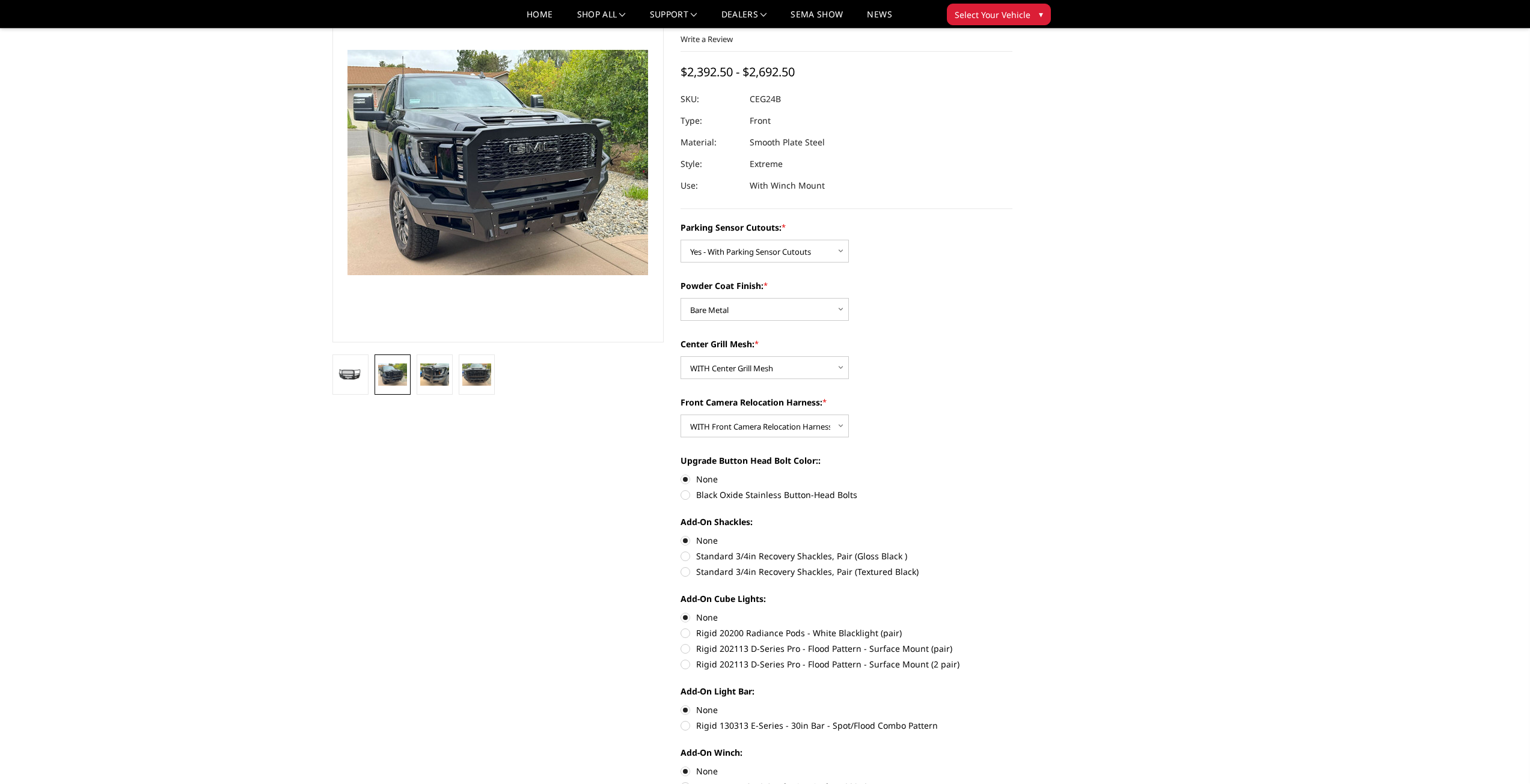
scroll to position [37, 0]
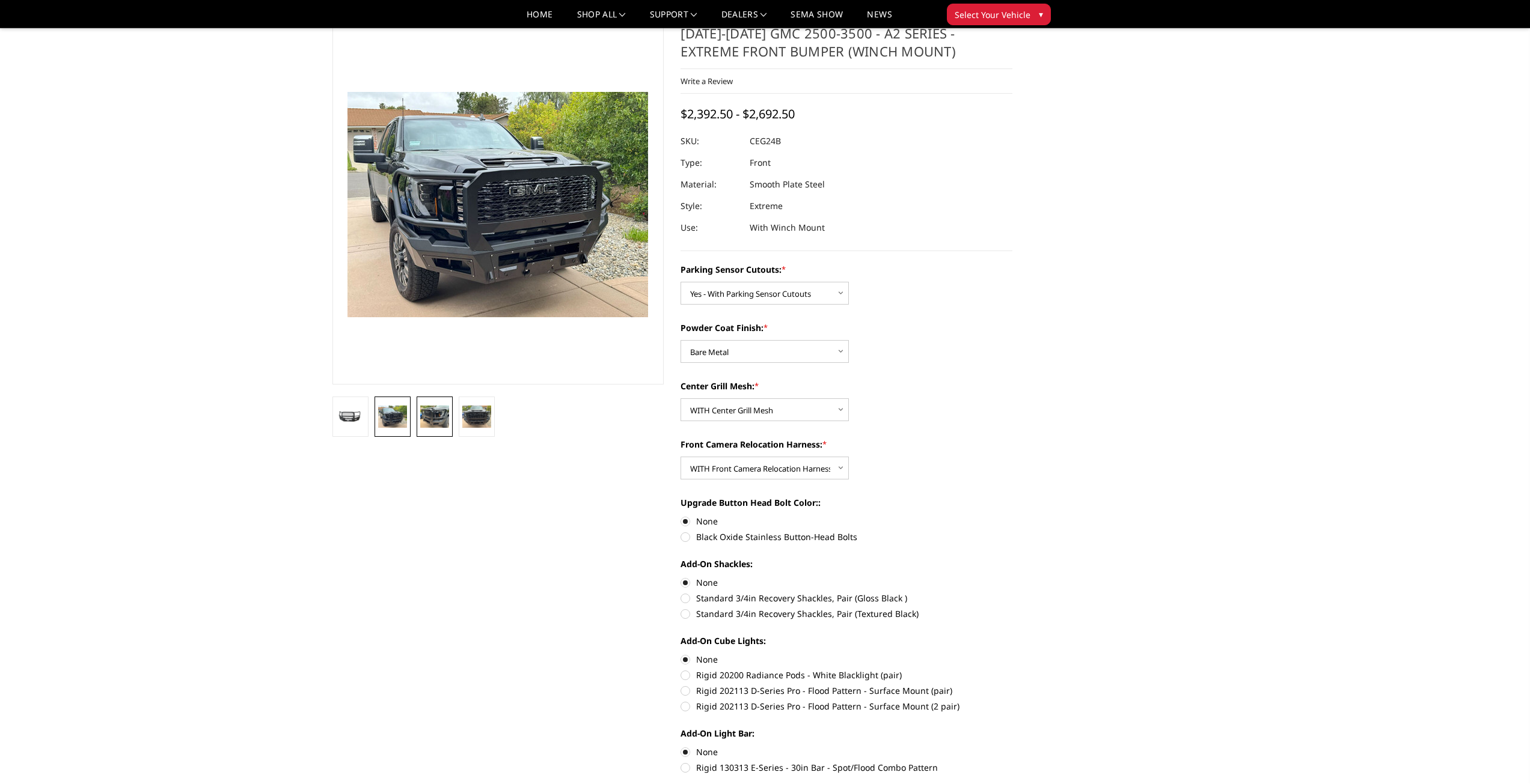
click at [427, 410] on img at bounding box center [434, 416] width 29 height 21
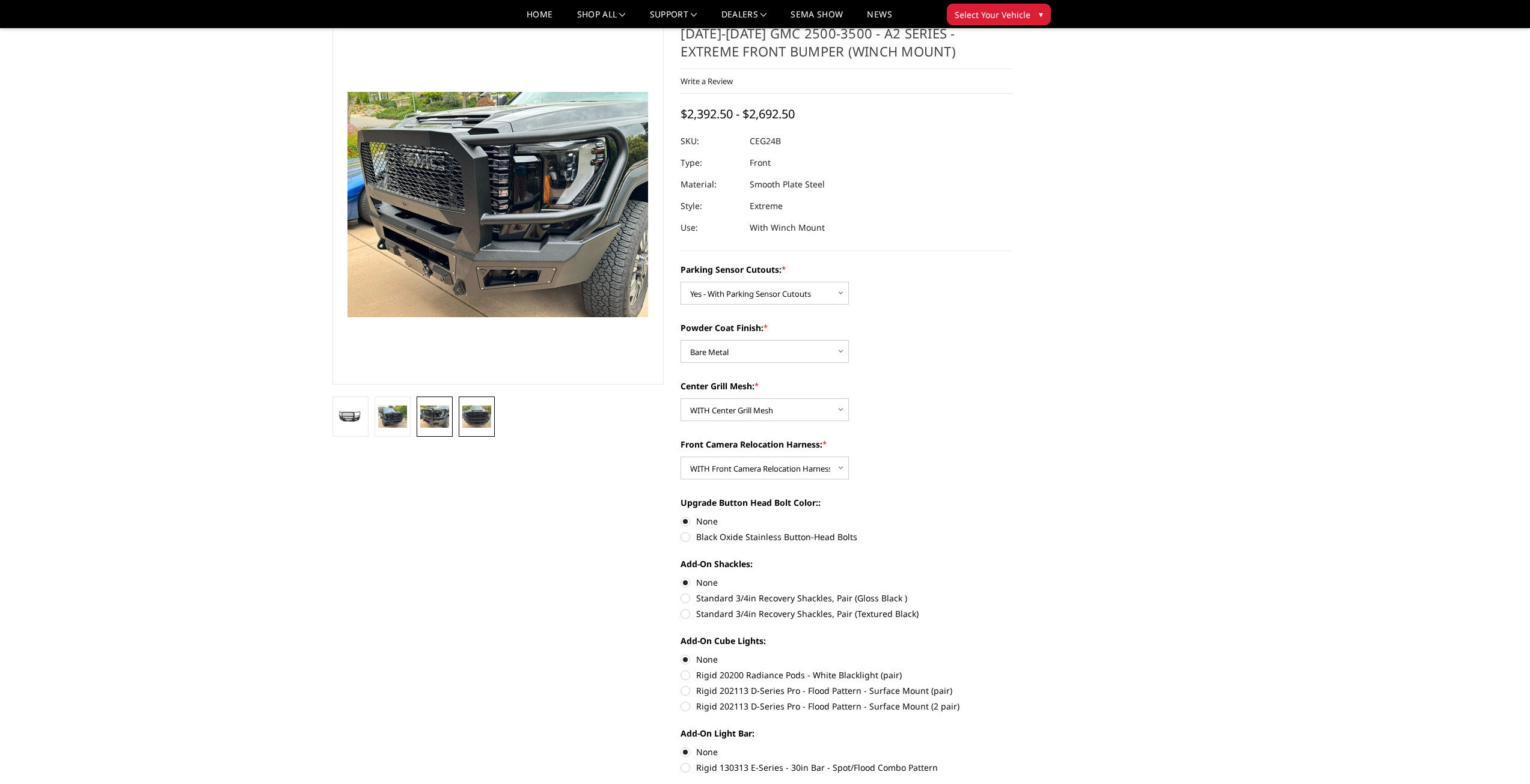
click at [487, 418] on img at bounding box center [476, 416] width 29 height 21
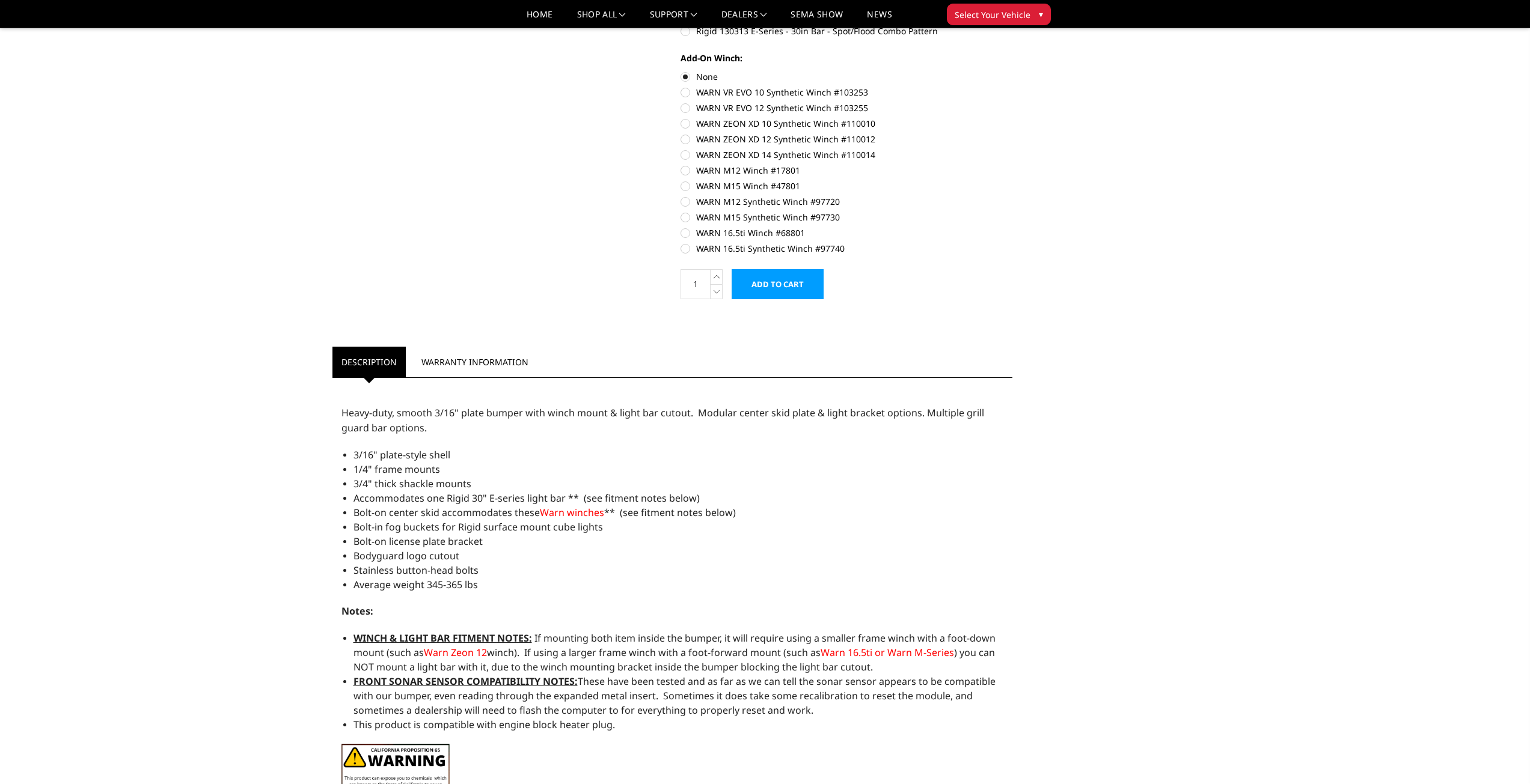
scroll to position [858, 0]
